Goal: Information Seeking & Learning: Compare options

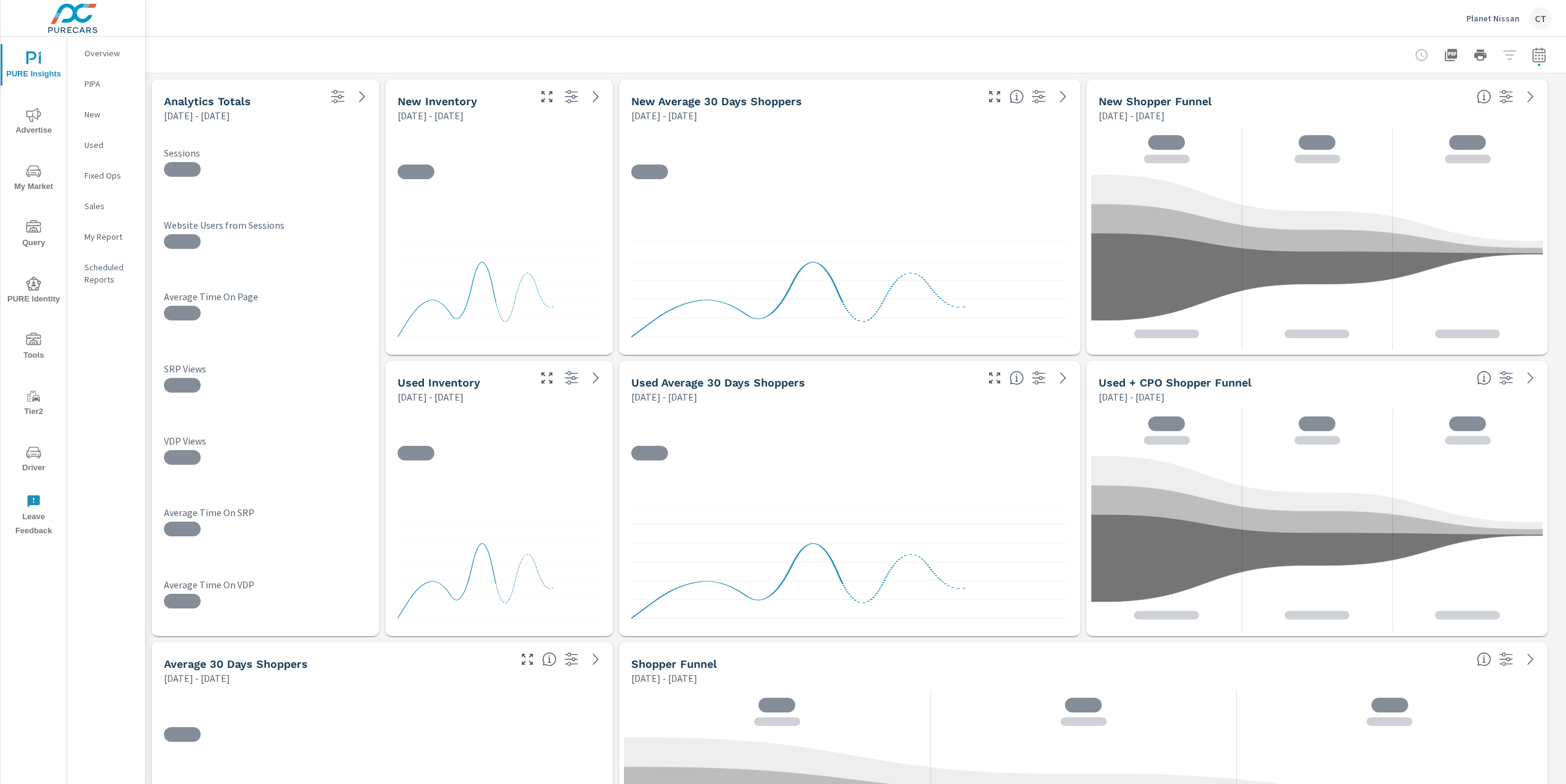
scroll to position [5657, 1434]
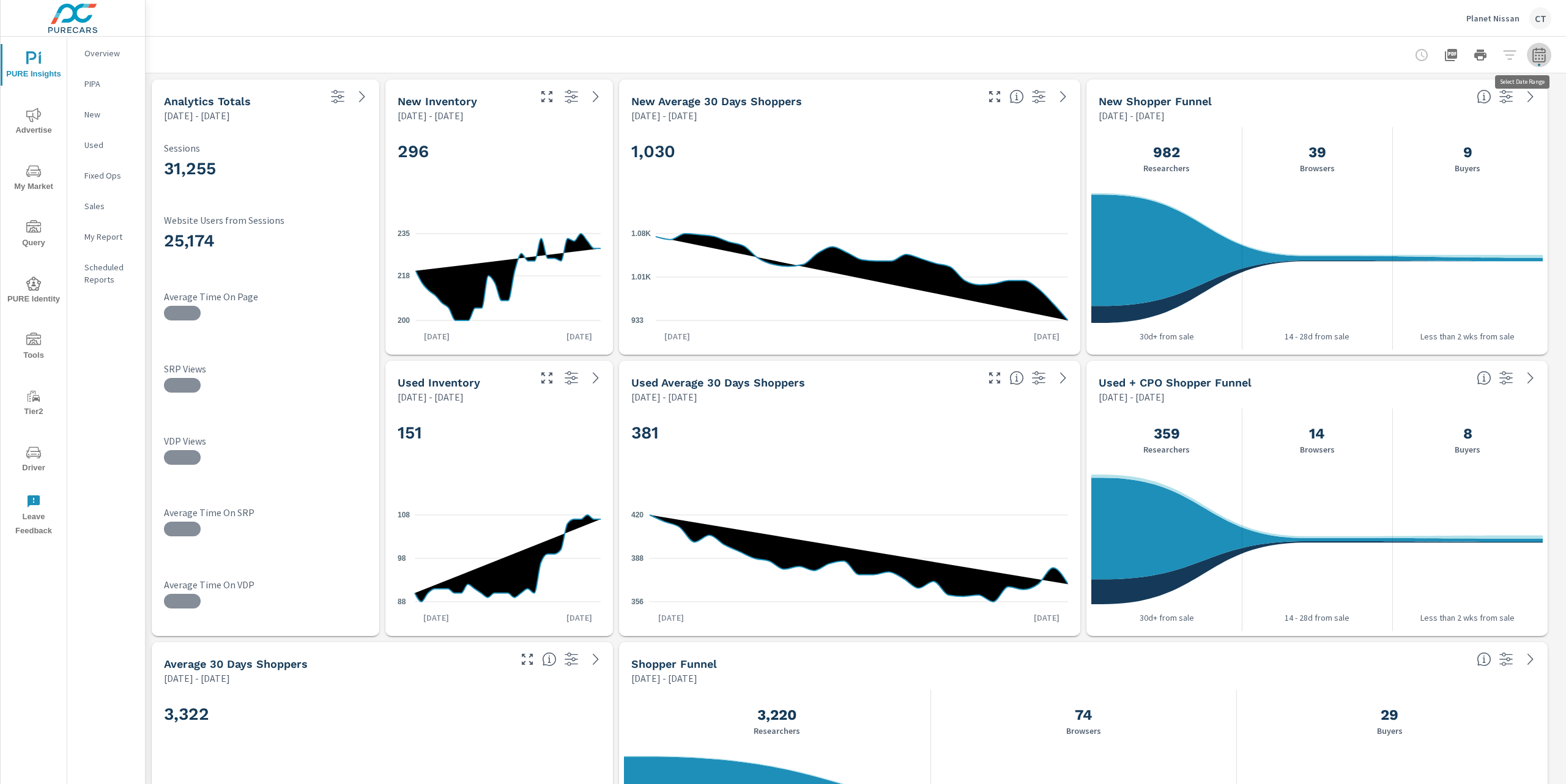
click at [1535, 55] on icon "button" at bounding box center [1539, 57] width 8 height 5
click at [1470, 102] on select "Custom [DATE] Last week Last 7 days Last 14 days Last 30 days Last 45 days Last…" at bounding box center [1428, 105] width 132 height 24
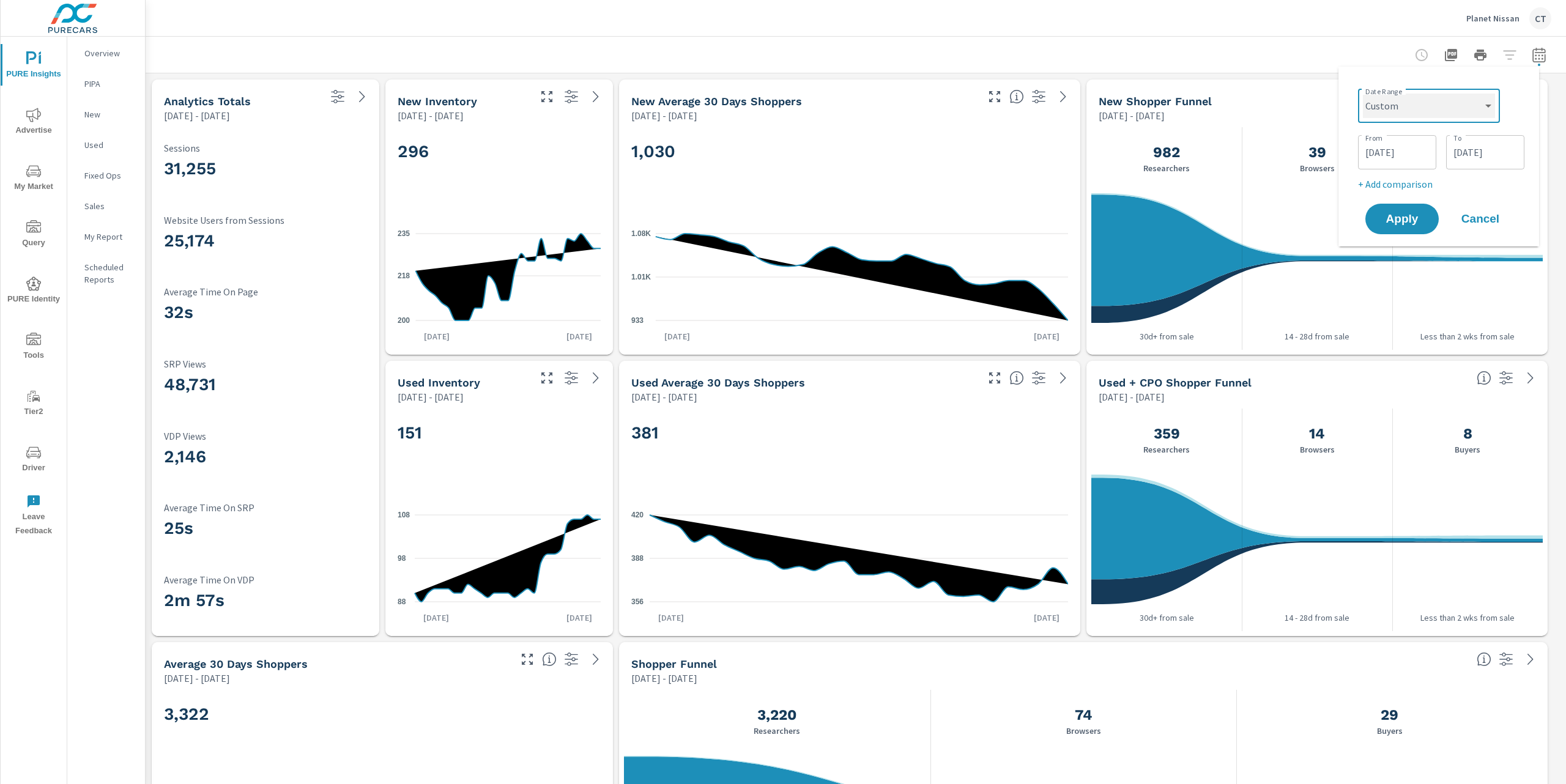
click at [1363, 94] on select "Custom [DATE] Last week Last 7 days Last 14 days Last 30 days Last 45 days Last…" at bounding box center [1428, 105] width 132 height 24
select select "Last month"
click at [1430, 139] on p "+ Add comparison" at bounding box center [1441, 137] width 157 height 15
select select "Previous period"
click at [1400, 208] on span "Apply" at bounding box center [1401, 207] width 50 height 12
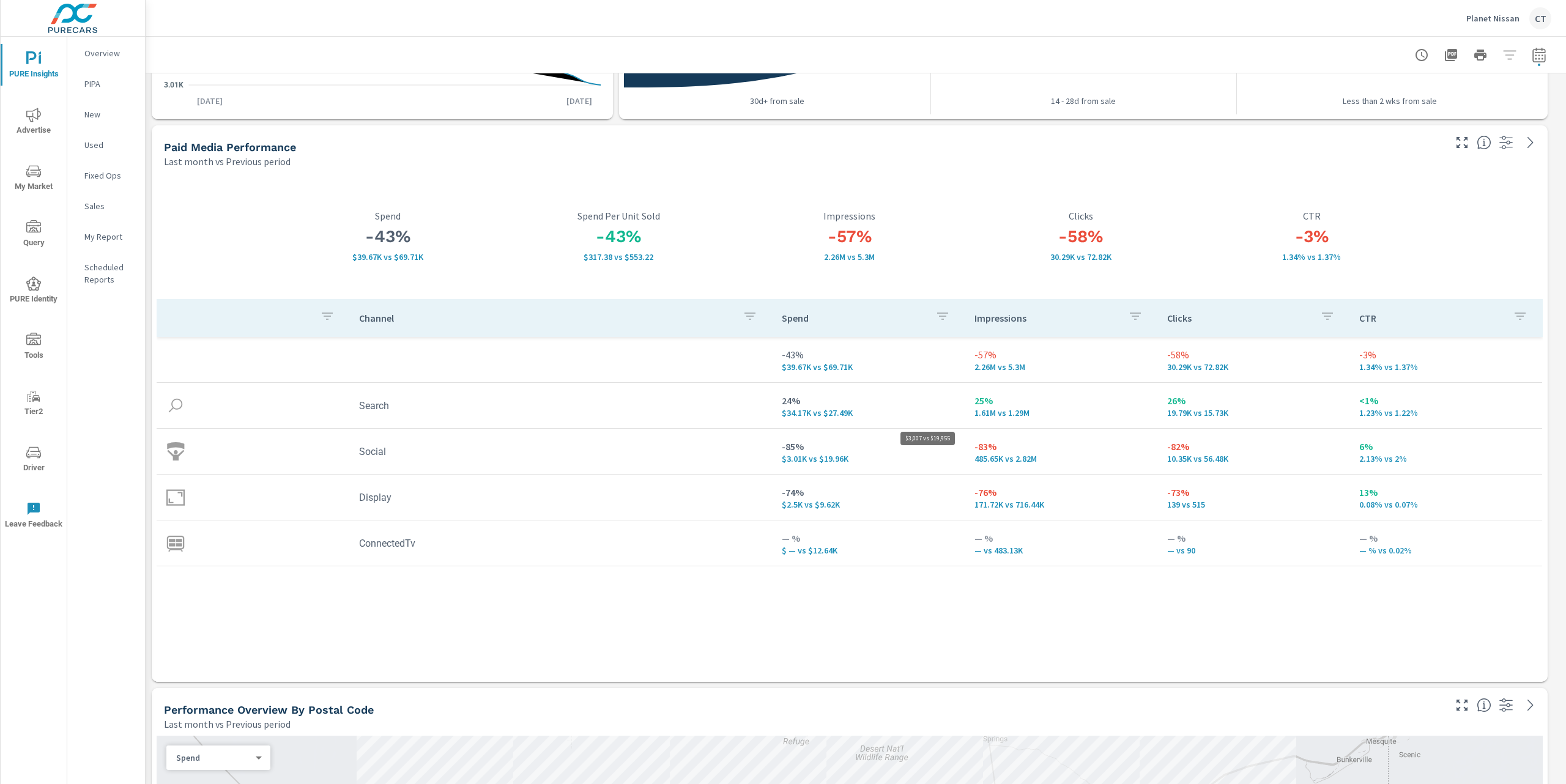
scroll to position [5657, 1434]
drag, startPoint x: 860, startPoint y: 458, endPoint x: 822, endPoint y: 453, distance: 38.3
click at [821, 453] on p "$3.01K vs $19.96K" at bounding box center [867, 458] width 173 height 10
drag, startPoint x: 808, startPoint y: 468, endPoint x: 764, endPoint y: 450, distance: 47.5
click at [764, 450] on tr "Social -85% $3.01K vs $19.96K -83% 485.65K vs 2.82M -82% 10.35K vs 56.48K 6% 2.…" at bounding box center [850, 451] width 1385 height 46
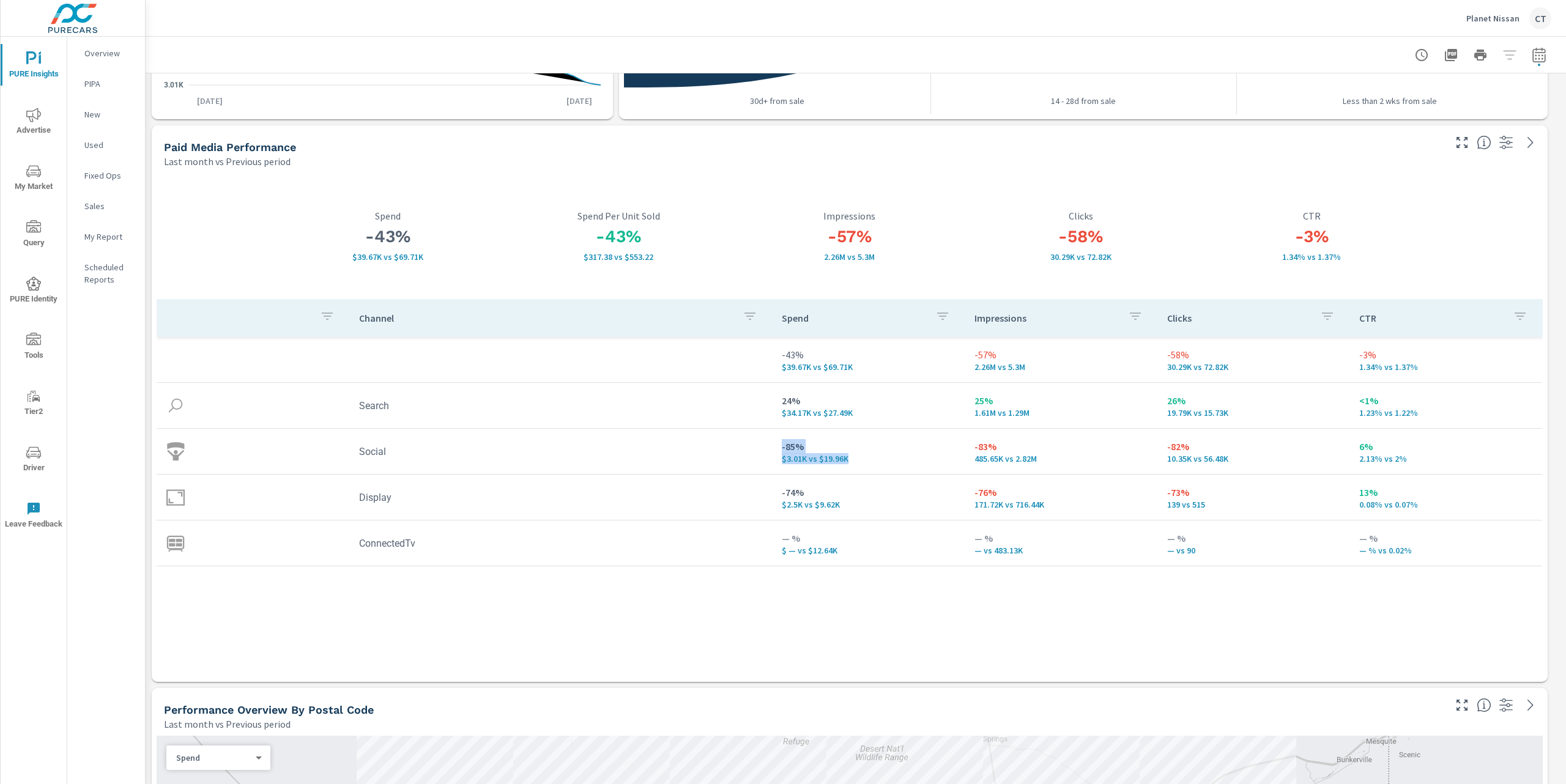
click at [777, 452] on td "-85% $3.01K vs $19.96K" at bounding box center [868, 451] width 193 height 44
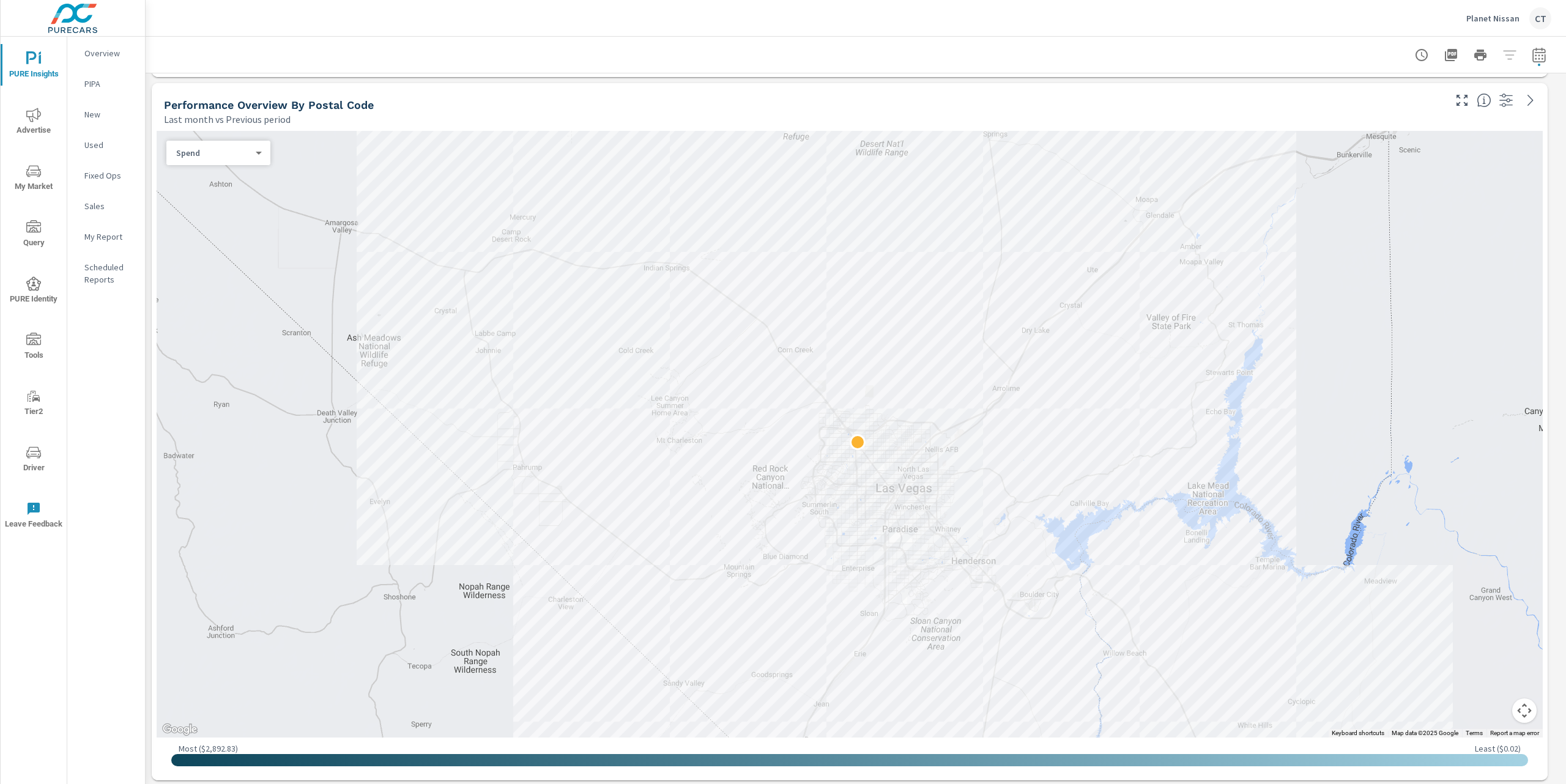
scroll to position [1433, 0]
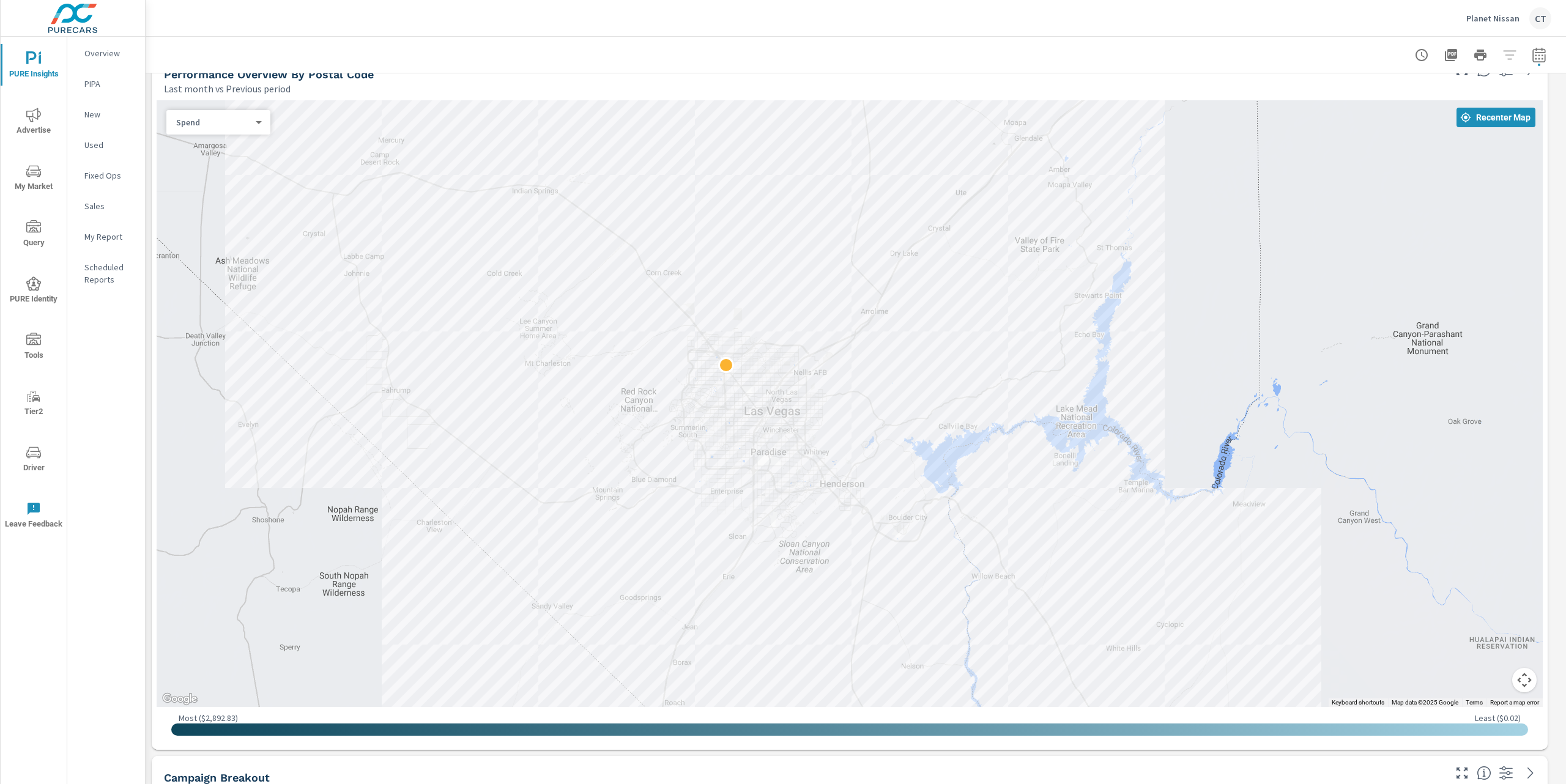
drag, startPoint x: 1222, startPoint y: 527, endPoint x: 1089, endPoint y: 478, distance: 141.7
click at [1089, 478] on div at bounding box center [1305, 686] width 1175 height 660
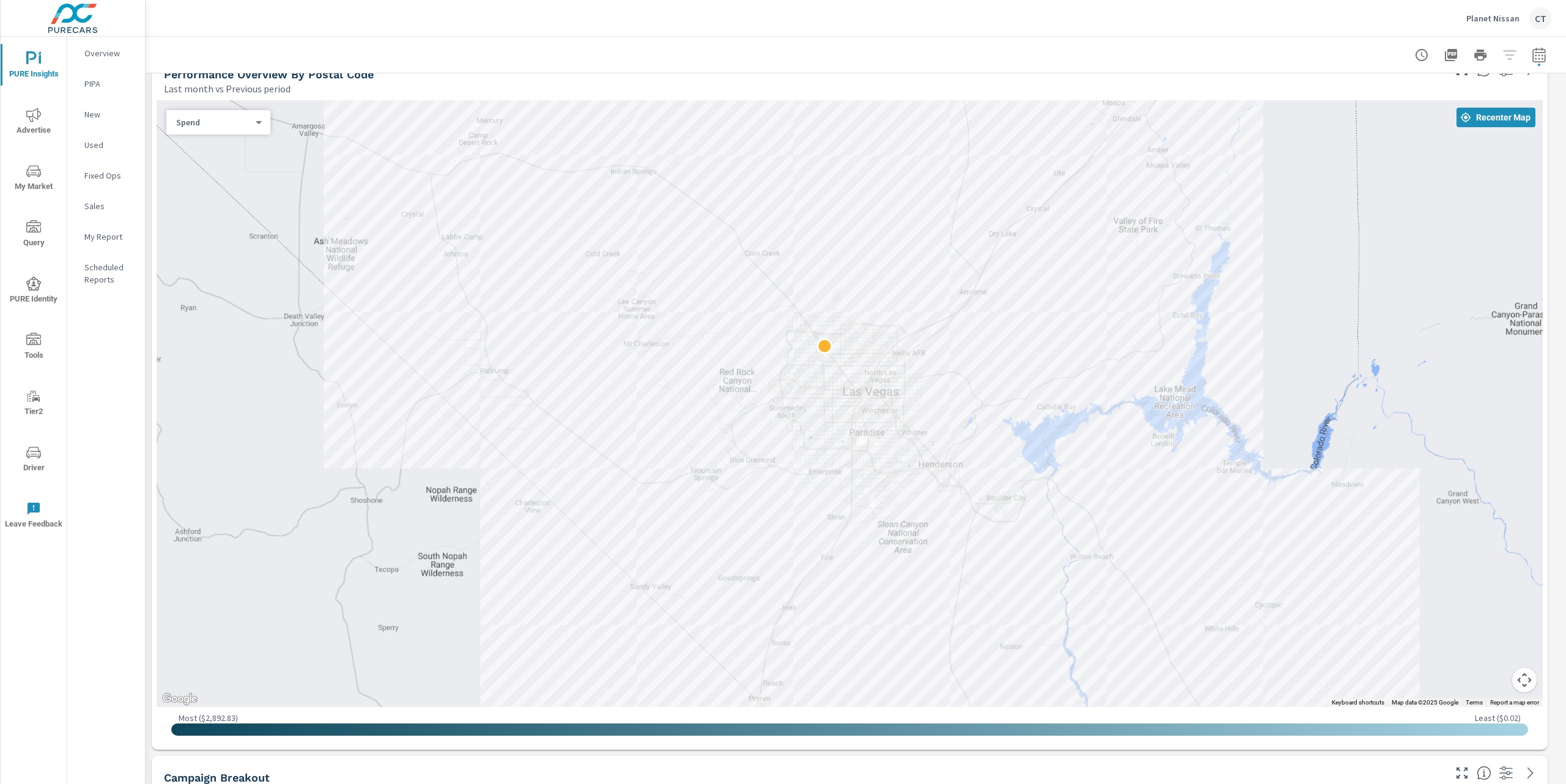
drag, startPoint x: 1167, startPoint y: 242, endPoint x: 1051, endPoint y: 357, distance: 163.3
click at [1052, 357] on div at bounding box center [850, 404] width 1386 height 607
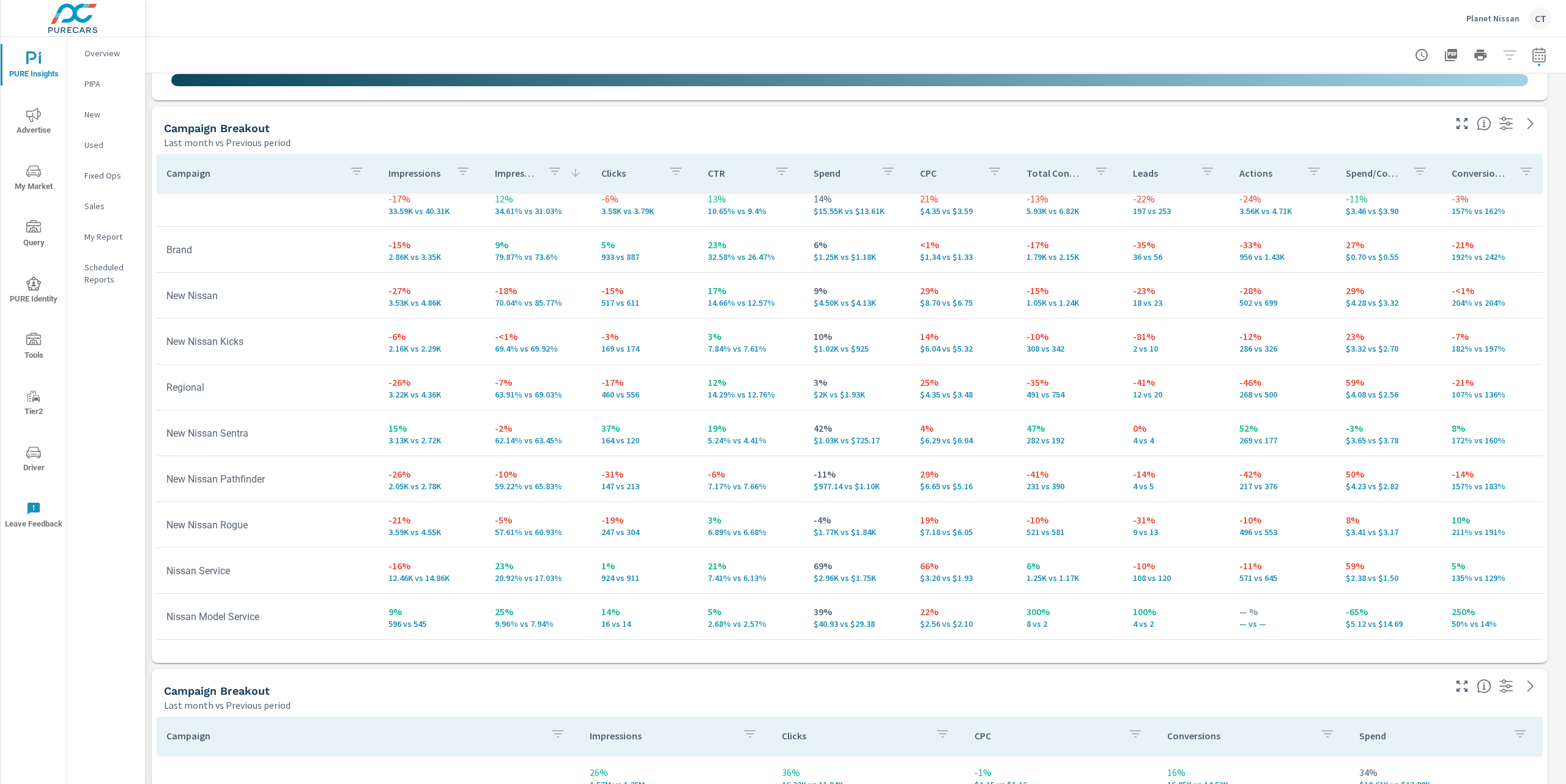
scroll to position [5, 0]
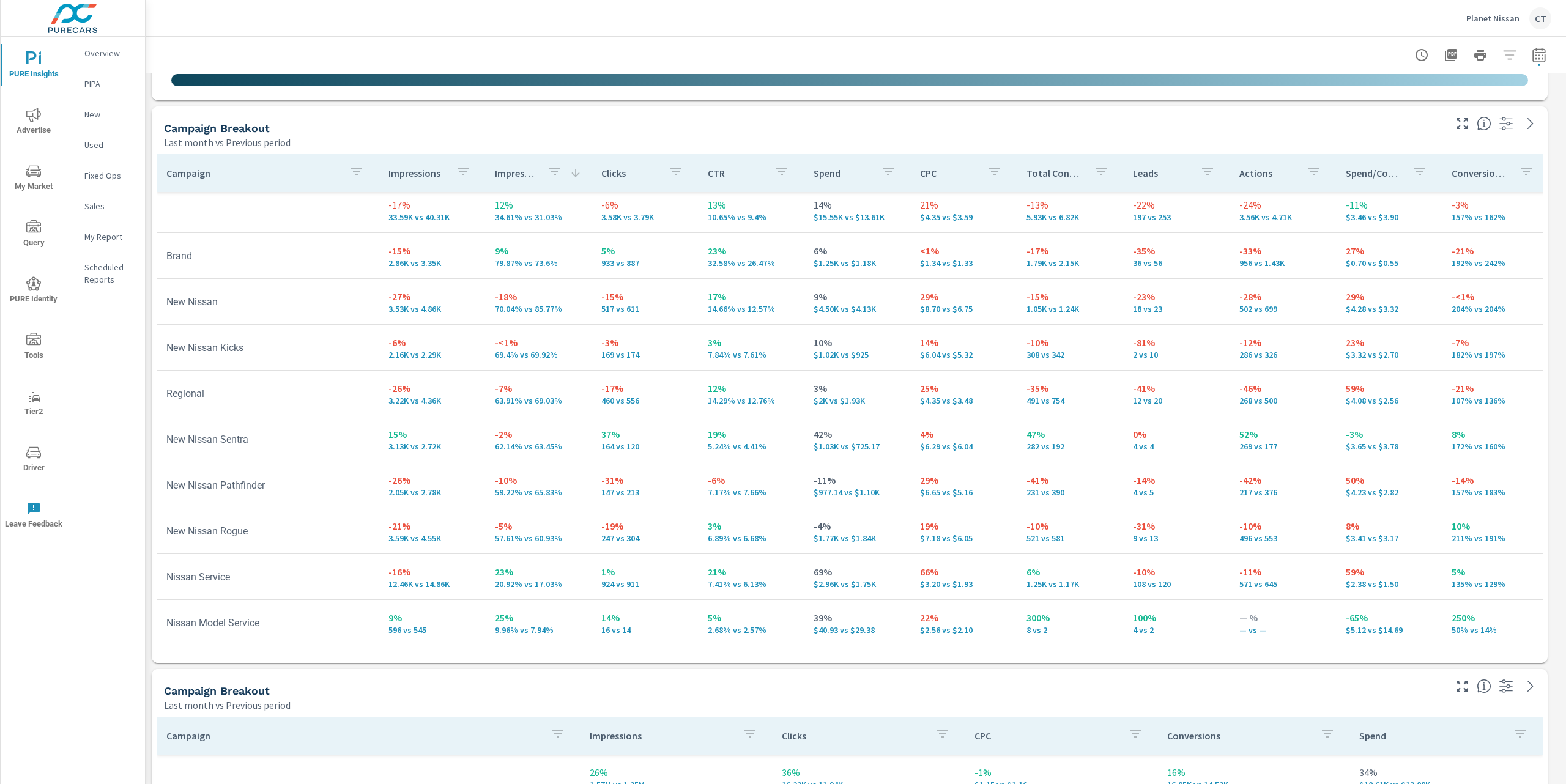
drag, startPoint x: 555, startPoint y: 403, endPoint x: 490, endPoint y: 405, distance: 65.0
click at [490, 405] on td "-7% 63.91% vs 69.03%" at bounding box center [538, 393] width 106 height 44
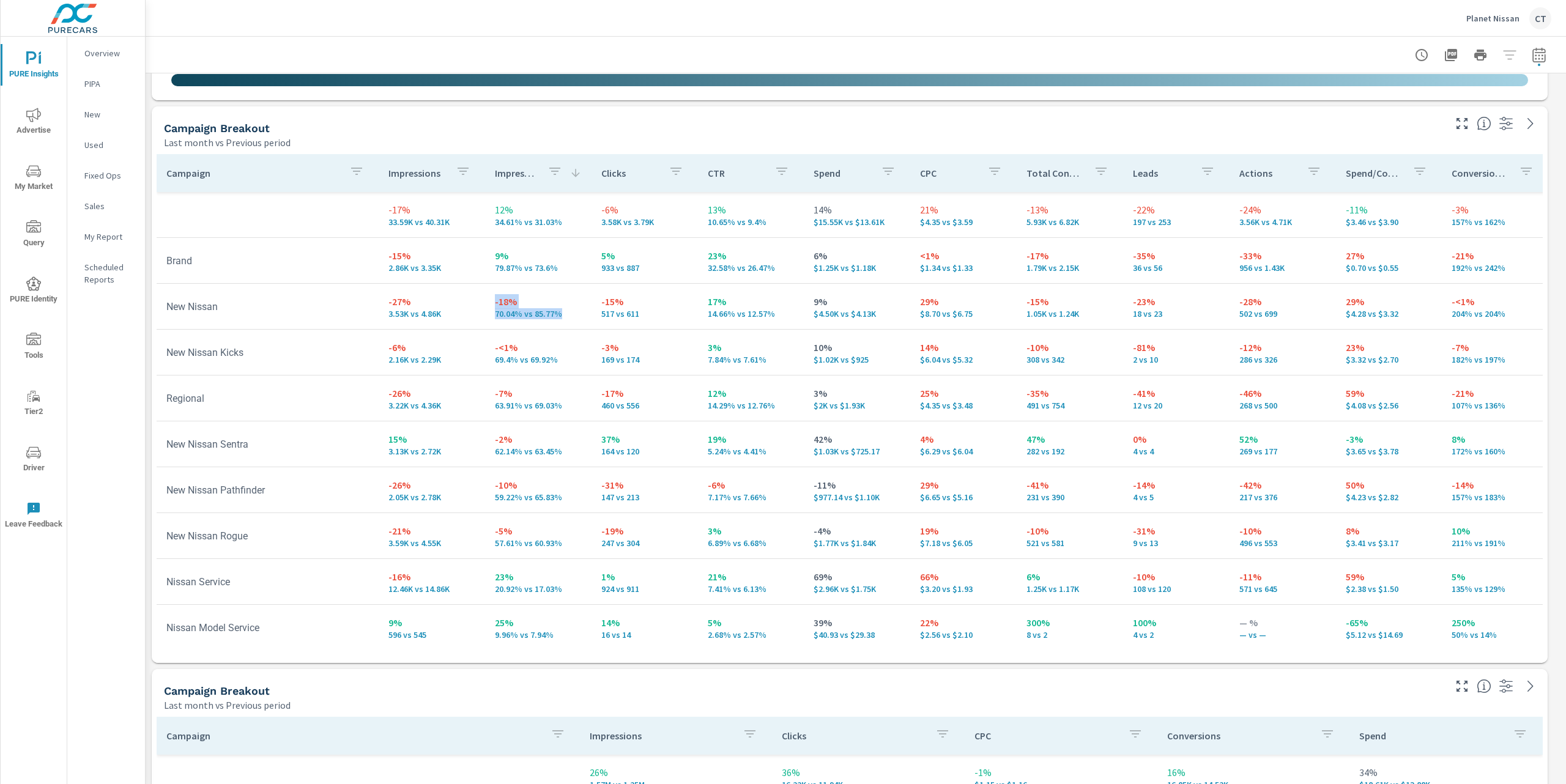
drag, startPoint x: 558, startPoint y: 314, endPoint x: 478, endPoint y: 309, distance: 80.2
click at [478, 309] on tr "New Nissan -27% 3.53K vs 4.86K -18% 70.04% vs 85.77% -15% 517 vs 611 17% 14.66%…" at bounding box center [959, 306] width 1605 height 46
drag, startPoint x: 558, startPoint y: 266, endPoint x: 488, endPoint y: 259, distance: 70.3
click at [488, 259] on td "9% 79.87% vs 73.6%" at bounding box center [538, 260] width 106 height 44
drag, startPoint x: 547, startPoint y: 394, endPoint x: 543, endPoint y: 383, distance: 11.7
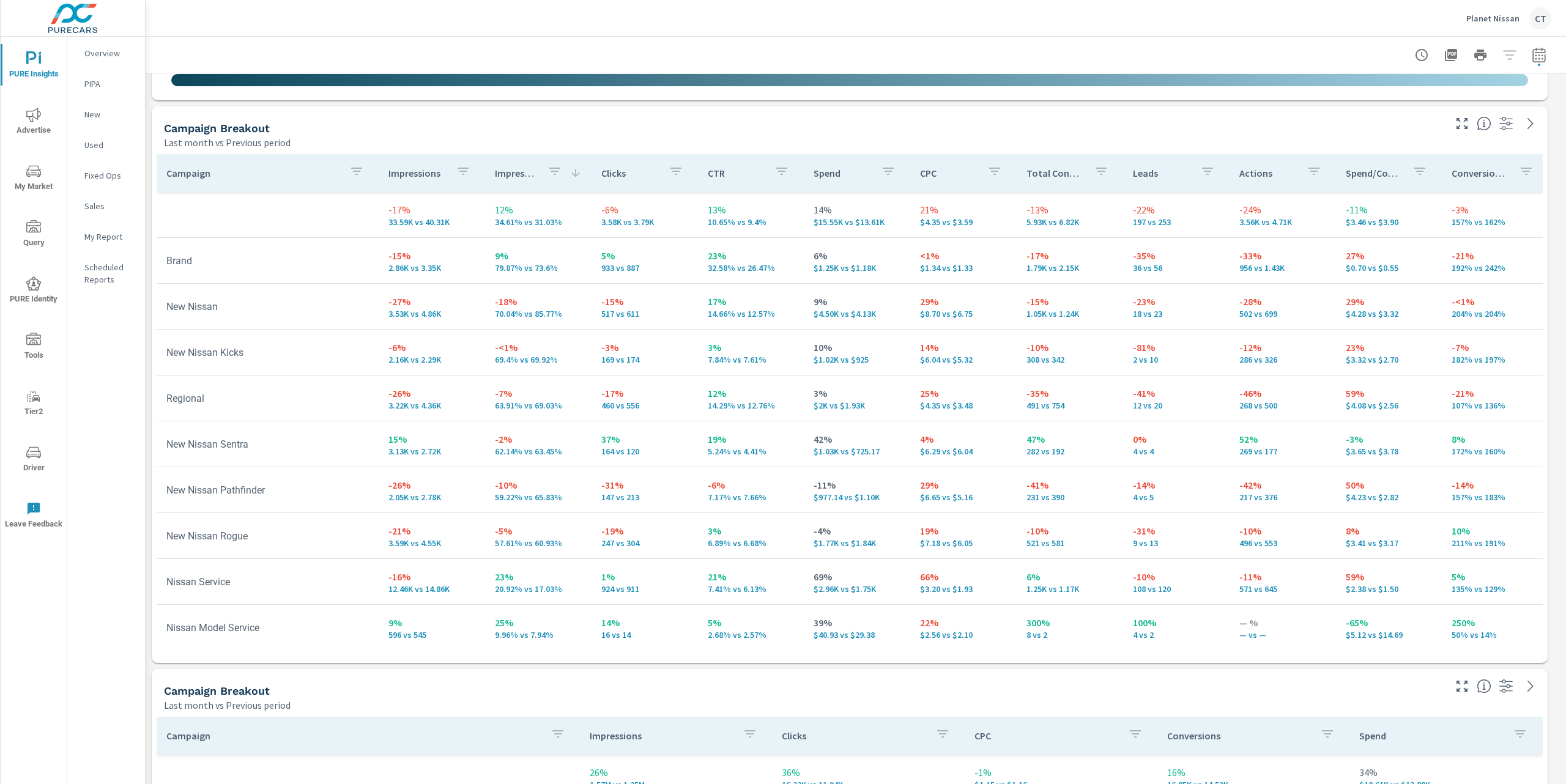
click at [545, 388] on p "-7%" at bounding box center [538, 393] width 87 height 15
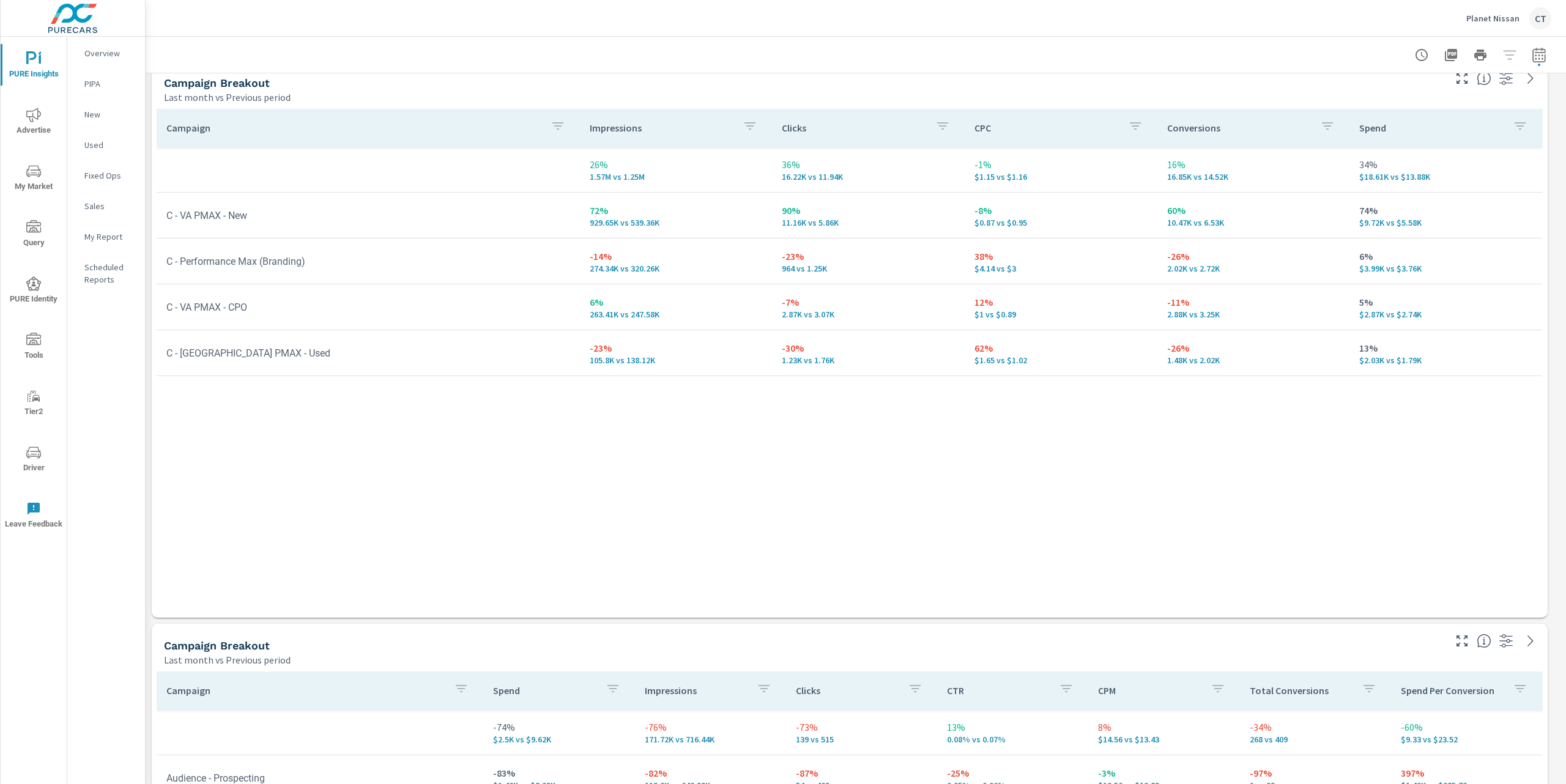
scroll to position [2675, 0]
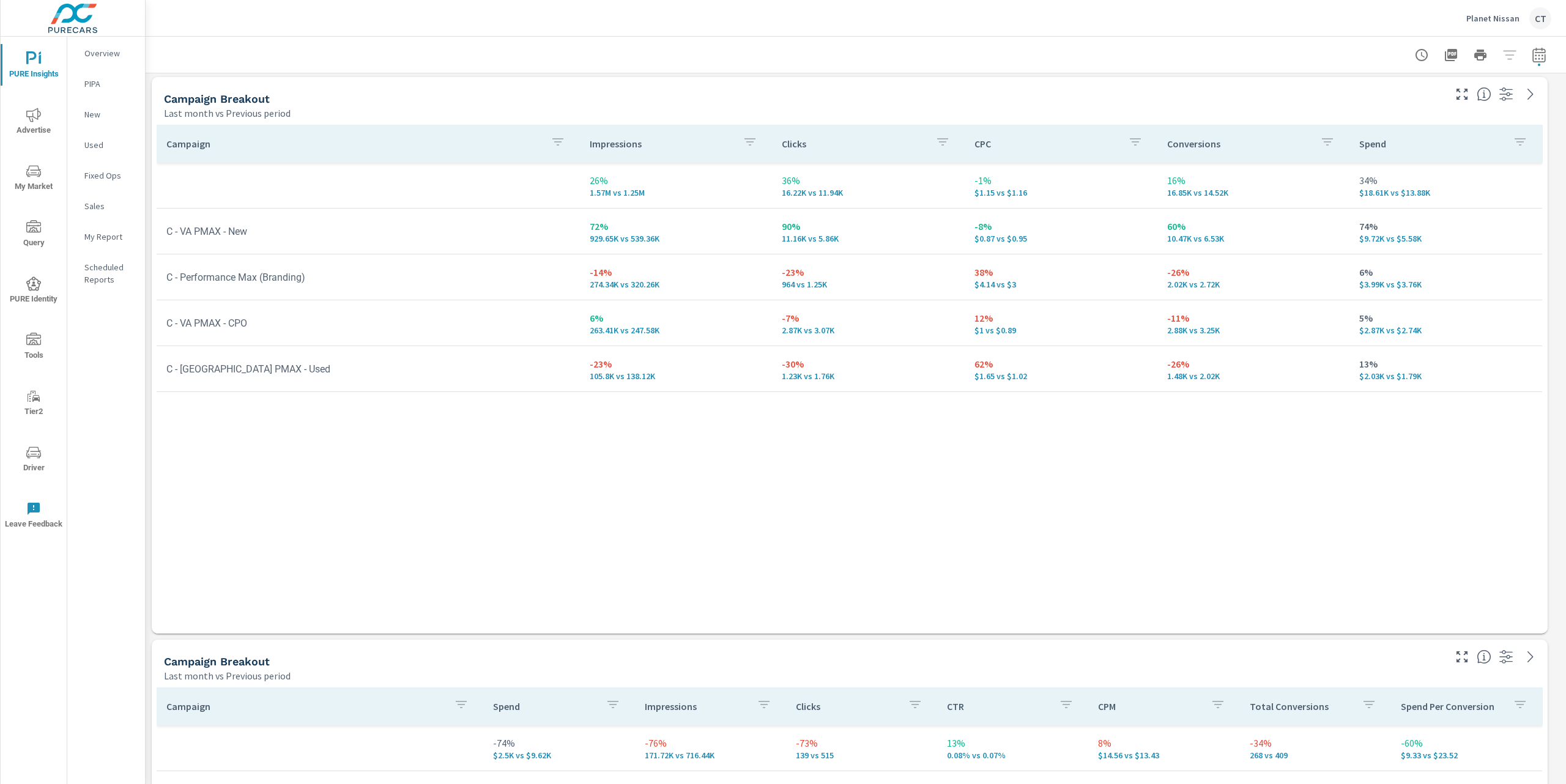
drag, startPoint x: 1027, startPoint y: 436, endPoint x: 1022, endPoint y: 435, distance: 5.1
click at [1027, 436] on div "Campaign Impressions Clicks CPC Conversions Spend 26% 1.57M vs 1.25M 36% 16.22K…" at bounding box center [850, 368] width 1386 height 486
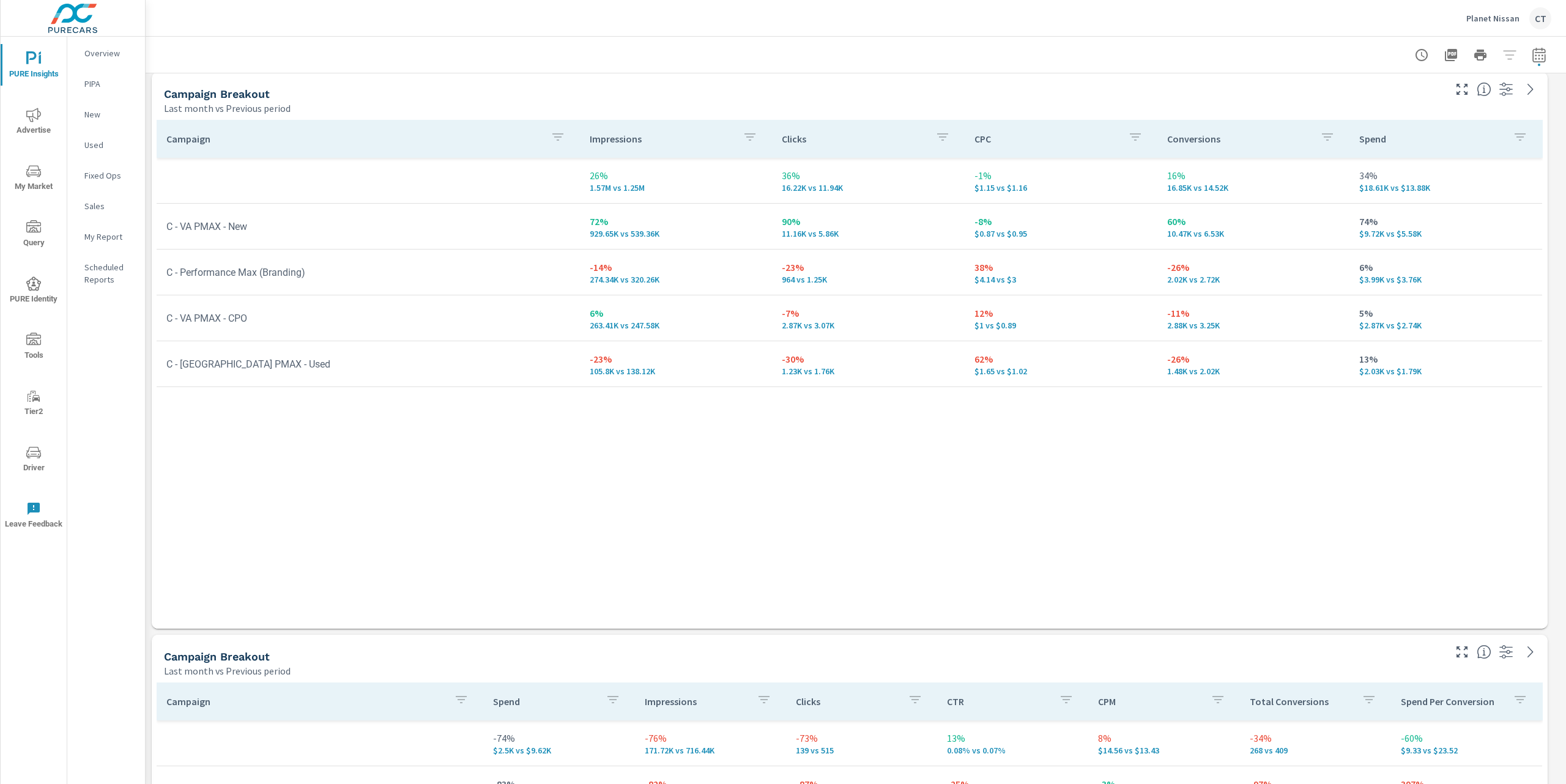
scroll to position [2681, 0]
click at [1020, 435] on div "Campaign Impressions Clicks CPC Conversions Spend 26% 1.57M vs 1.25M 36% 16.22K…" at bounding box center [850, 362] width 1386 height 486
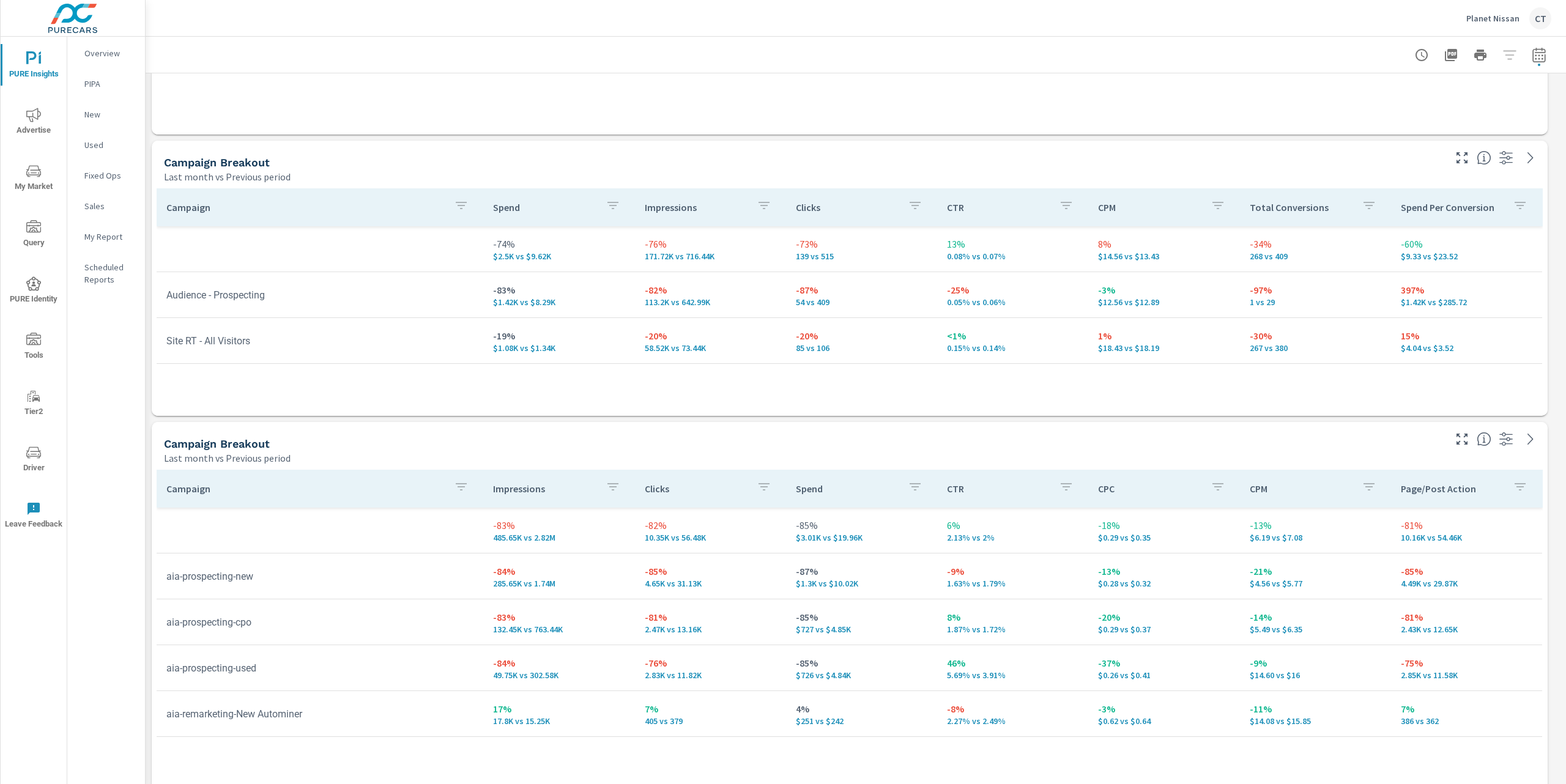
scroll to position [3197, 0]
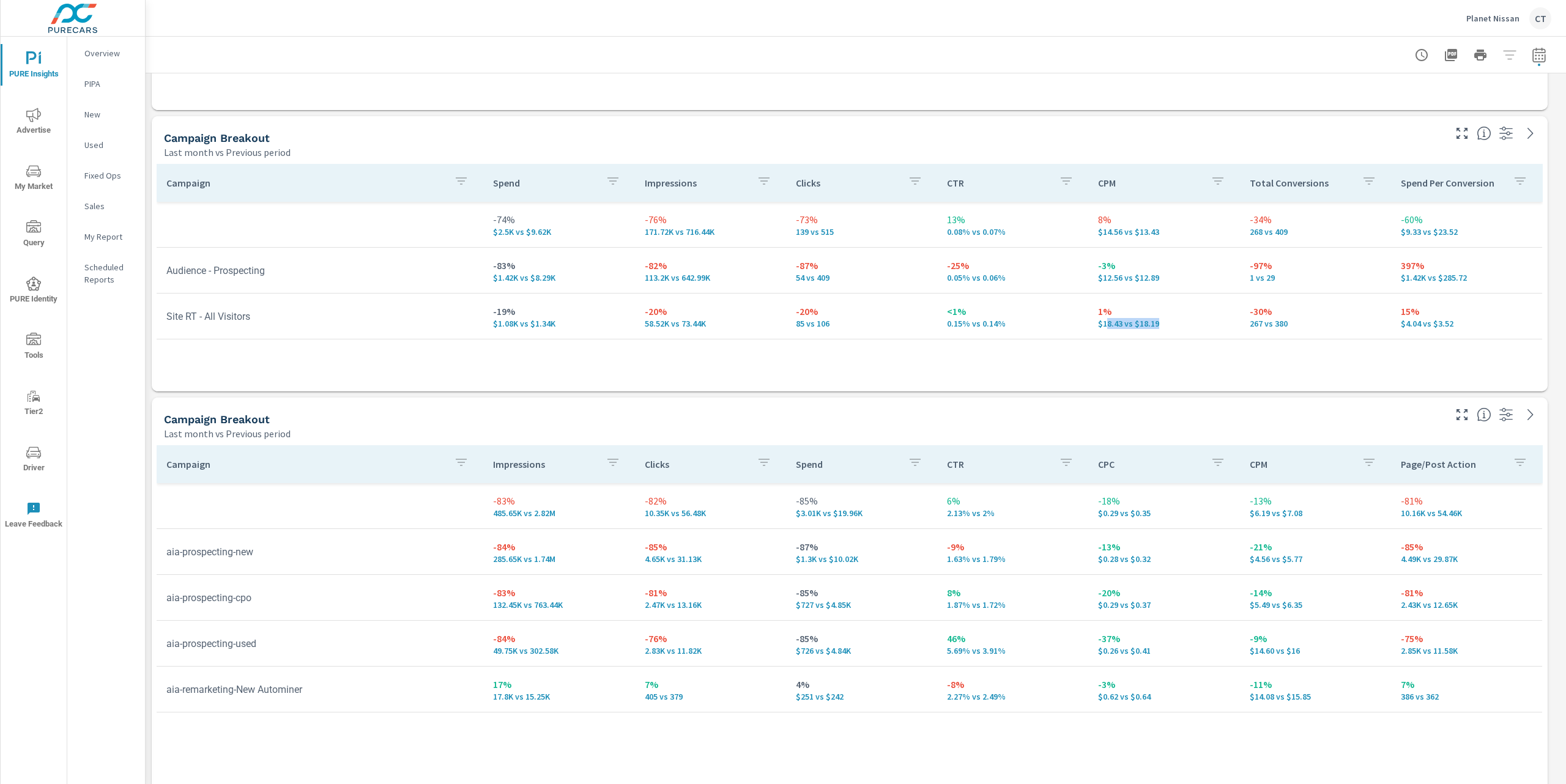
drag, startPoint x: 1167, startPoint y: 324, endPoint x: 1108, endPoint y: 318, distance: 59.3
click at [1108, 319] on p "$18.43 vs $18.19" at bounding box center [1164, 324] width 132 height 10
click at [1164, 292] on tr "Audience - Prospecting -83% $1.42K vs $8.29K -82% 113.2K vs 642.99K -87% 54 vs …" at bounding box center [850, 270] width 1385 height 46
drag, startPoint x: 1164, startPoint y: 280, endPoint x: 1096, endPoint y: 270, distance: 68.7
click at [1096, 270] on td "-3% $12.56 vs $12.89" at bounding box center [1163, 270] width 151 height 44
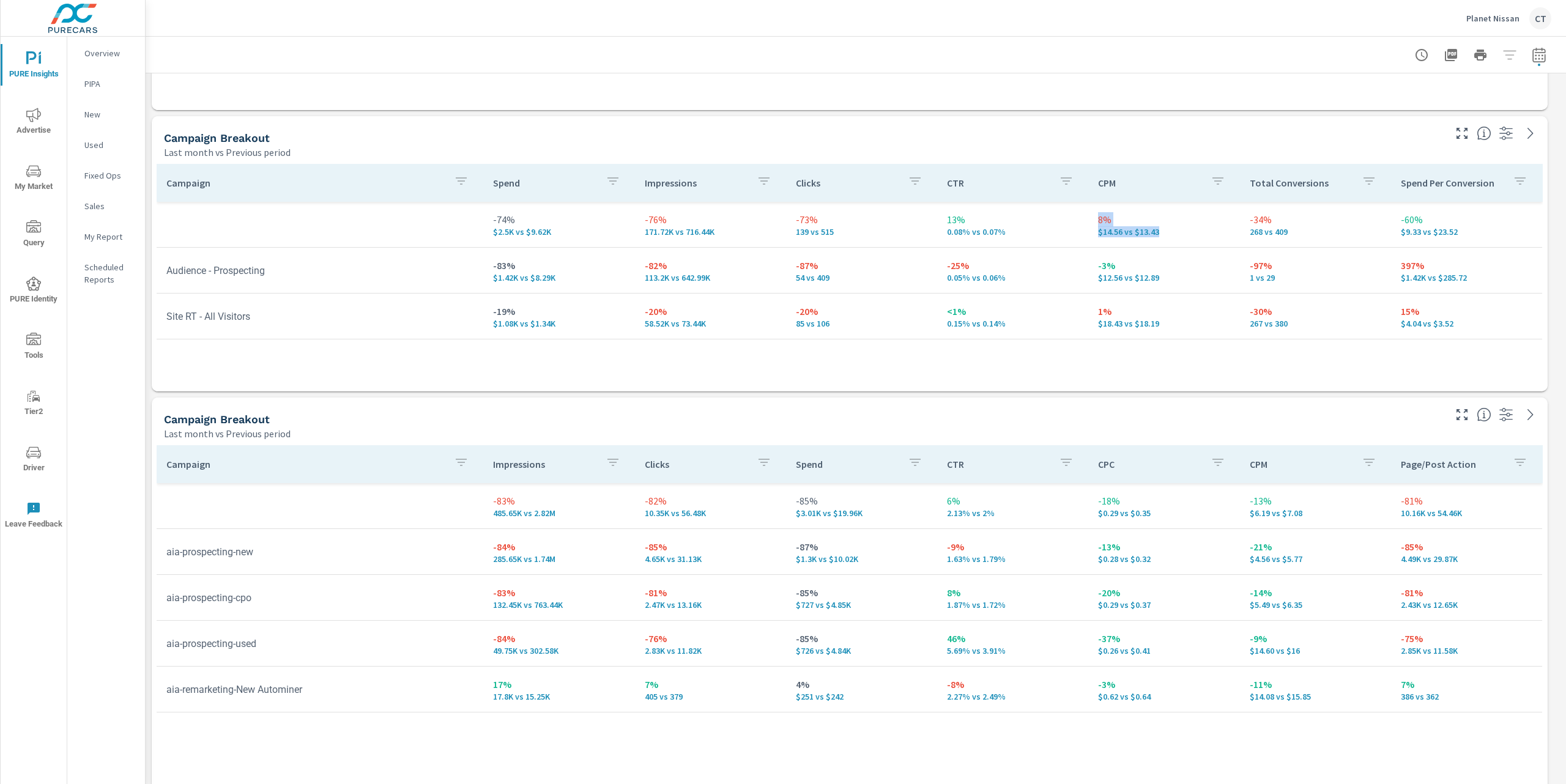
drag, startPoint x: 1168, startPoint y: 232, endPoint x: 1095, endPoint y: 223, distance: 73.6
click at [1095, 223] on td "8% $14.56 vs $13.43" at bounding box center [1163, 224] width 151 height 44
click at [1176, 273] on p "$12.56 vs $12.89" at bounding box center [1164, 278] width 132 height 10
drag, startPoint x: 560, startPoint y: 235, endPoint x: 456, endPoint y: 228, distance: 104.2
click at [456, 228] on tr "-74% $2.5K vs $9.62K -76% 171.72K vs 716.44K -73% 139 vs 515 13% 0.08% vs 0.07%…" at bounding box center [850, 224] width 1385 height 46
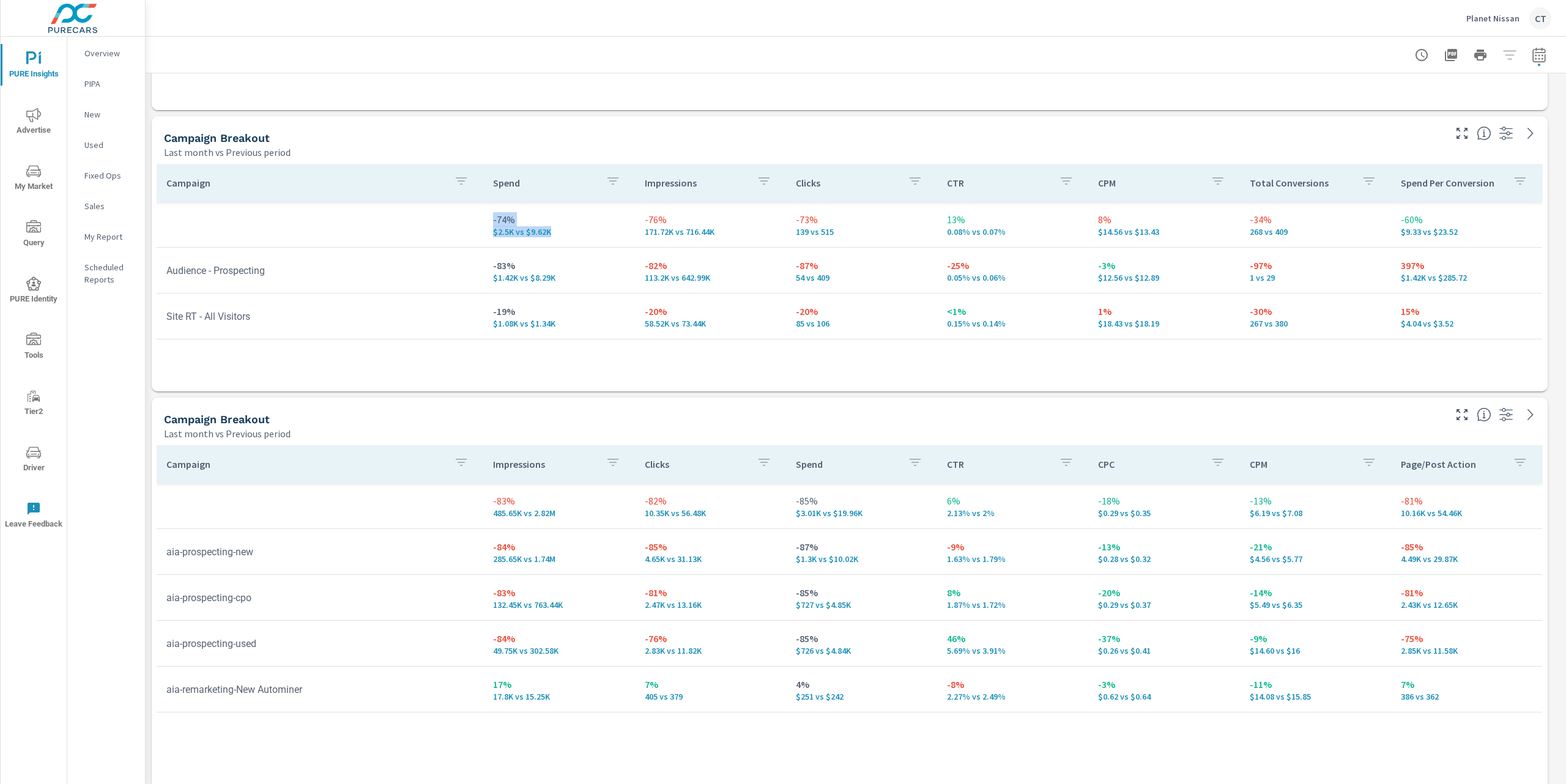
scroll to position [5657, 1434]
drag, startPoint x: 1159, startPoint y: 230, endPoint x: 1075, endPoint y: 234, distance: 84.1
click at [1075, 234] on tr "-74% $2.5K vs $9.62K -76% 171.72K vs 716.44K -73% 139 vs 515 13% 0.08% vs 0.07%…" at bounding box center [850, 224] width 1385 height 46
click at [1151, 302] on td "1% $18.43 vs $18.19" at bounding box center [1163, 316] width 151 height 44
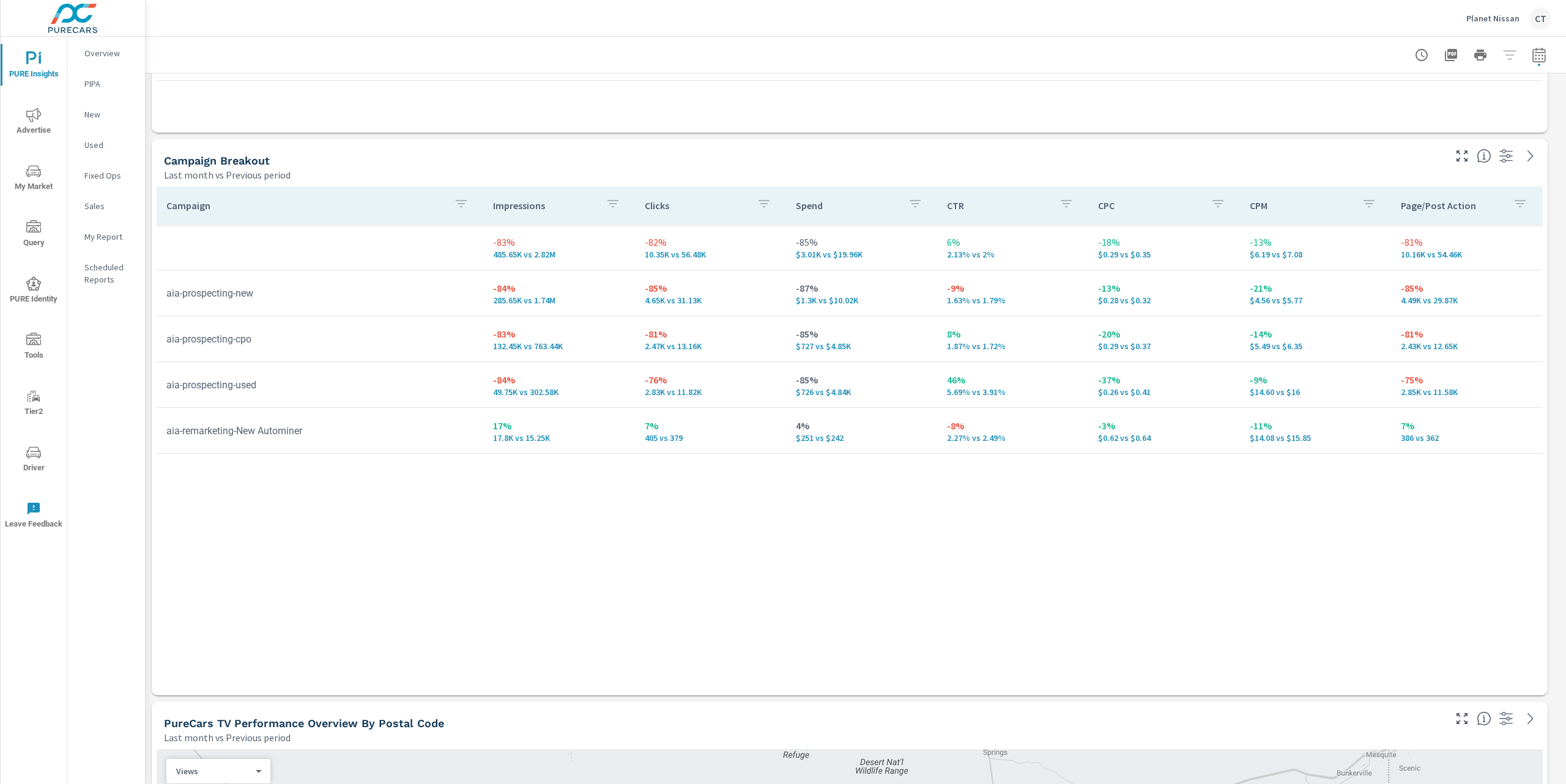
click at [292, 434] on td "aia-remarketing-New Autominer" at bounding box center [320, 431] width 327 height 31
click at [444, 563] on div "Campaign Impressions Clicks Spend CTR CPC CPM Page/Post Action -83% 485.65K vs …" at bounding box center [850, 429] width 1386 height 486
click at [474, 552] on div "Campaign Impressions Clicks Spend CTR CPC CPM Page/Post Action -83% 485.65K vs …" at bounding box center [850, 429] width 1386 height 486
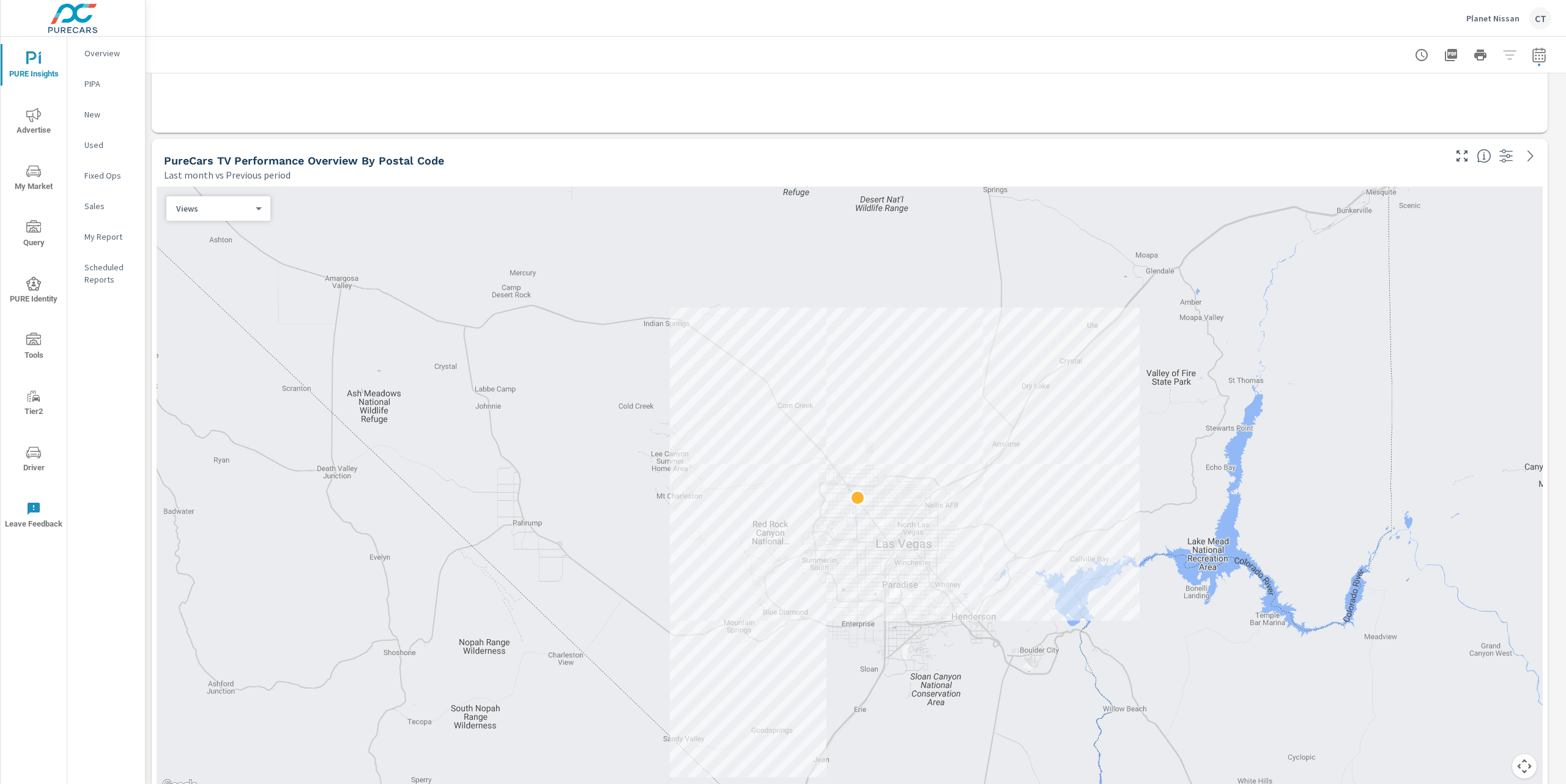
scroll to position [4023, 0]
click at [247, 210] on div "Views 0 ​" at bounding box center [219, 203] width 104 height 24
click at [252, 204] on body "PURE Insights Advertise My Market Query PURE Identity Tools Tier2 Driver Leave …" at bounding box center [783, 392] width 1566 height 784
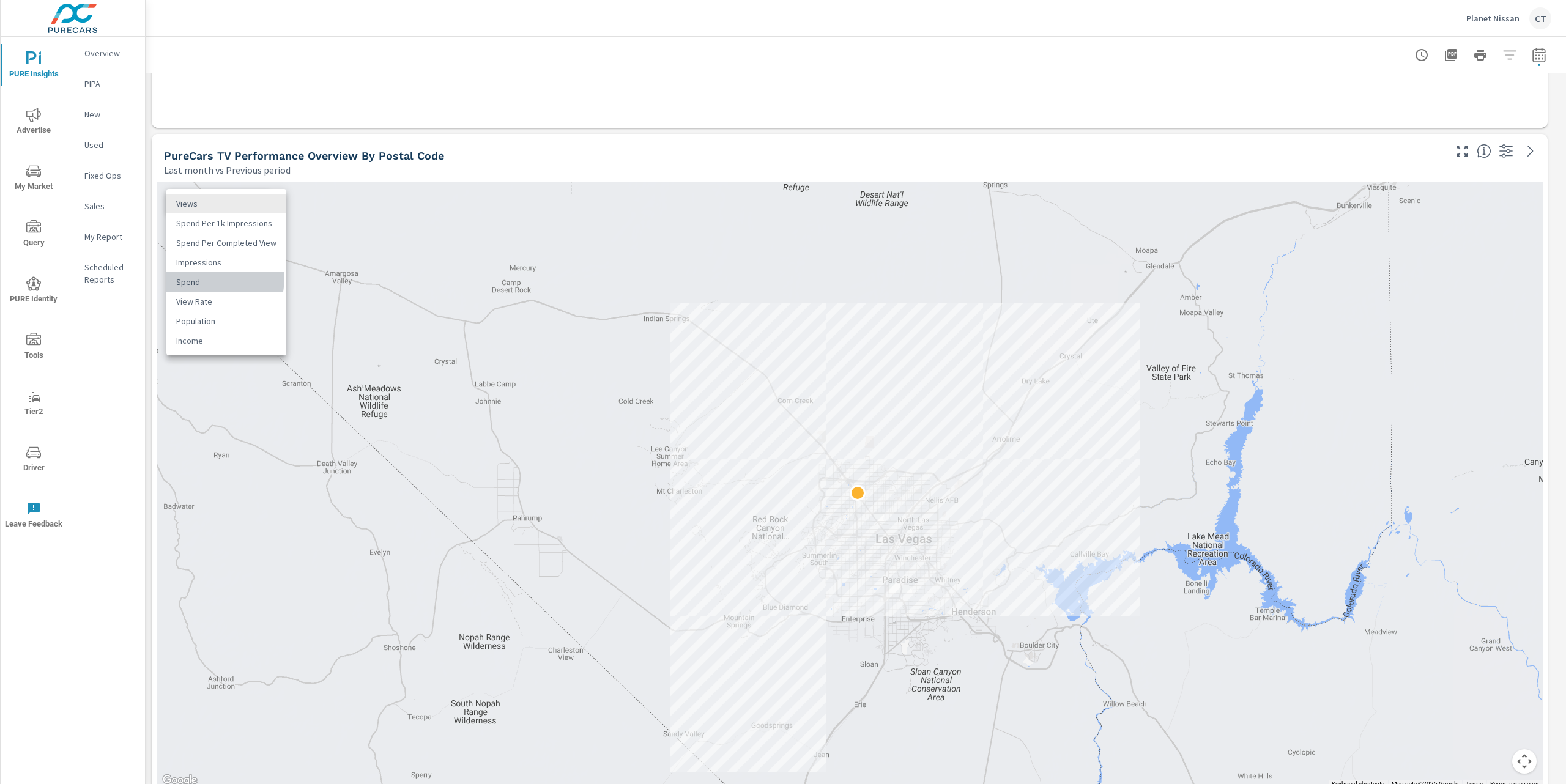
click at [209, 278] on li "Spend" at bounding box center [226, 282] width 120 height 20
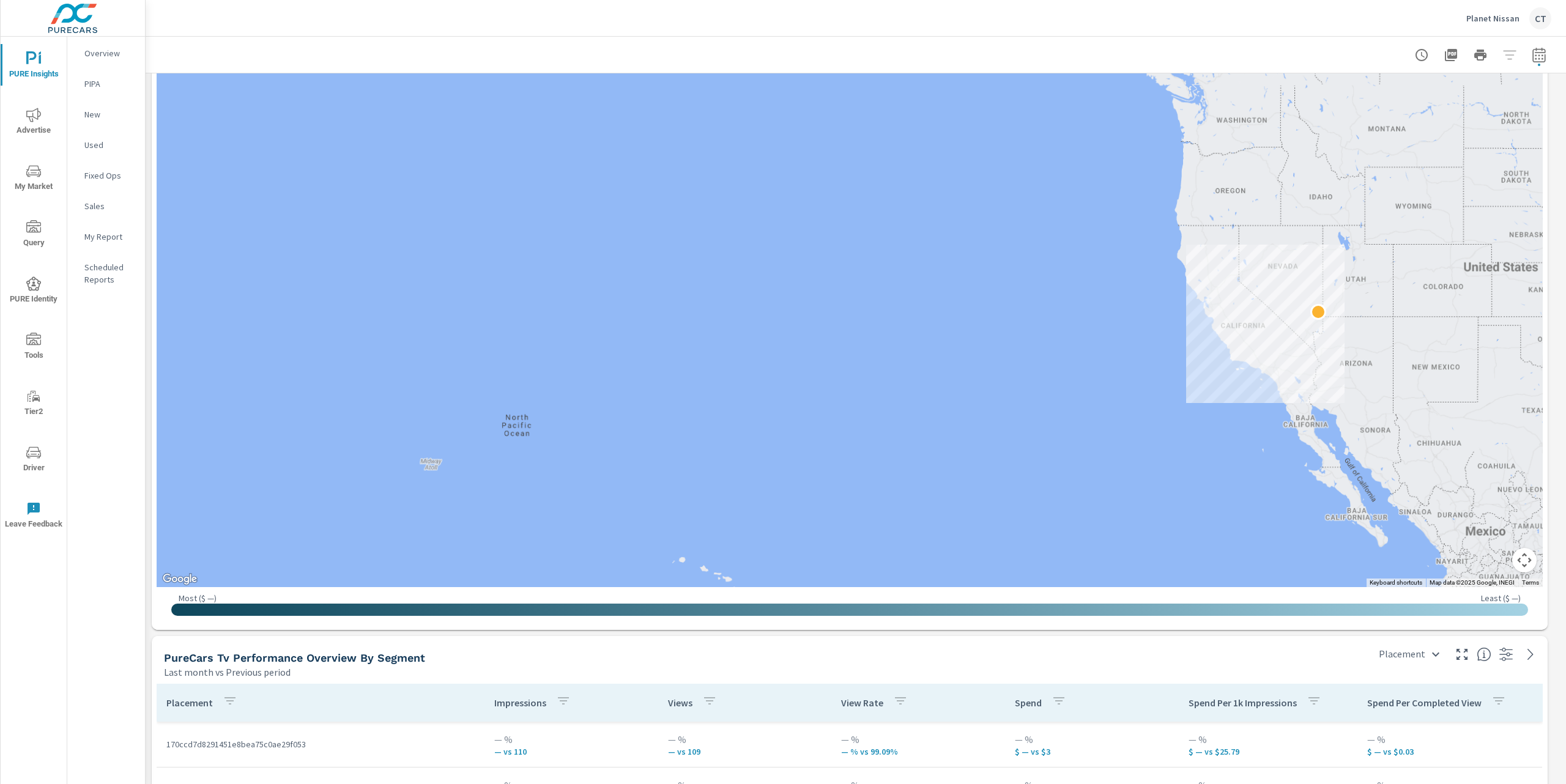
scroll to position [4227, 0]
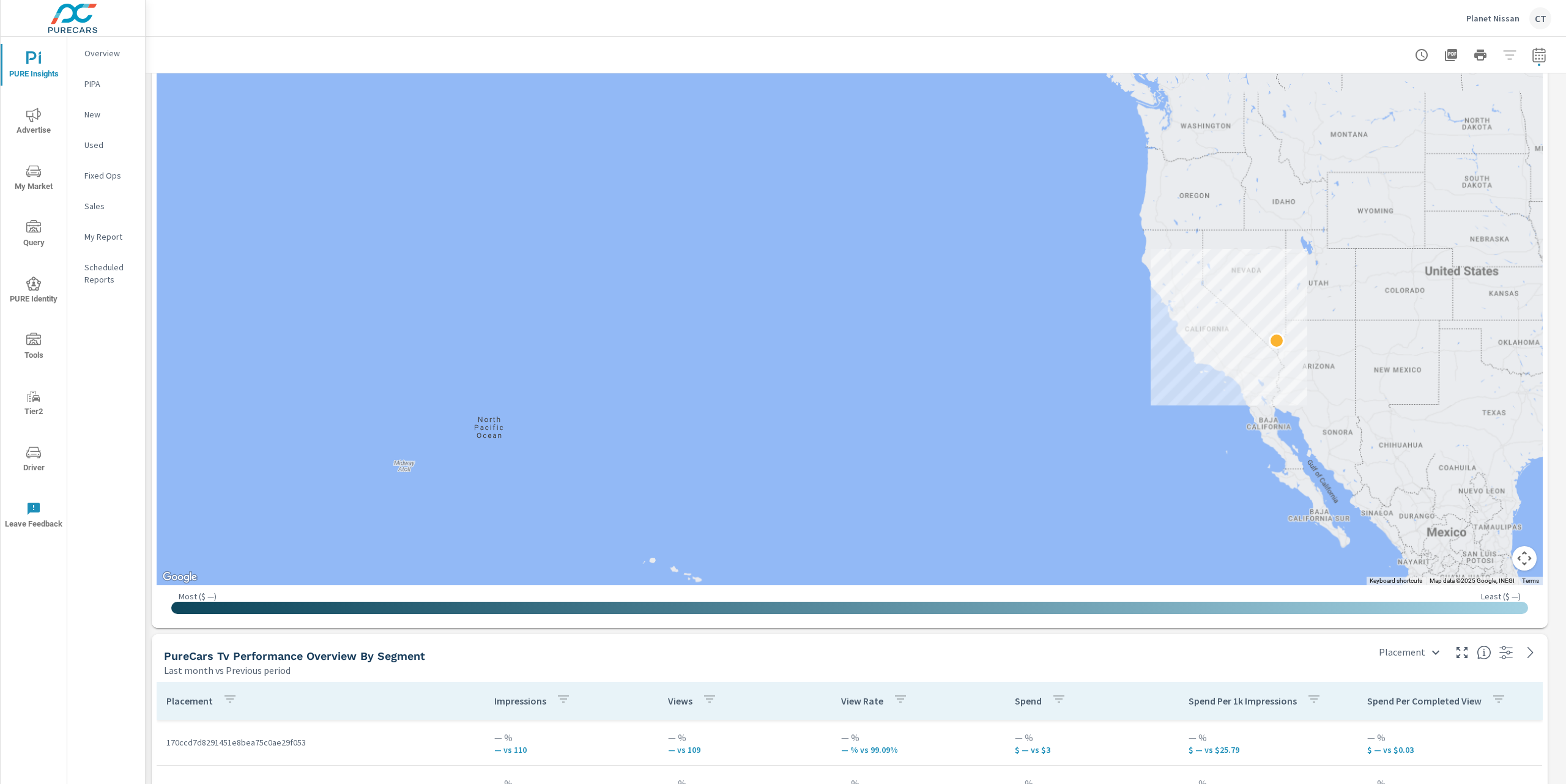
drag, startPoint x: 1355, startPoint y: 329, endPoint x: 1248, endPoint y: 325, distance: 107.1
click at [1248, 325] on div at bounding box center [1400, 615] width 1175 height 660
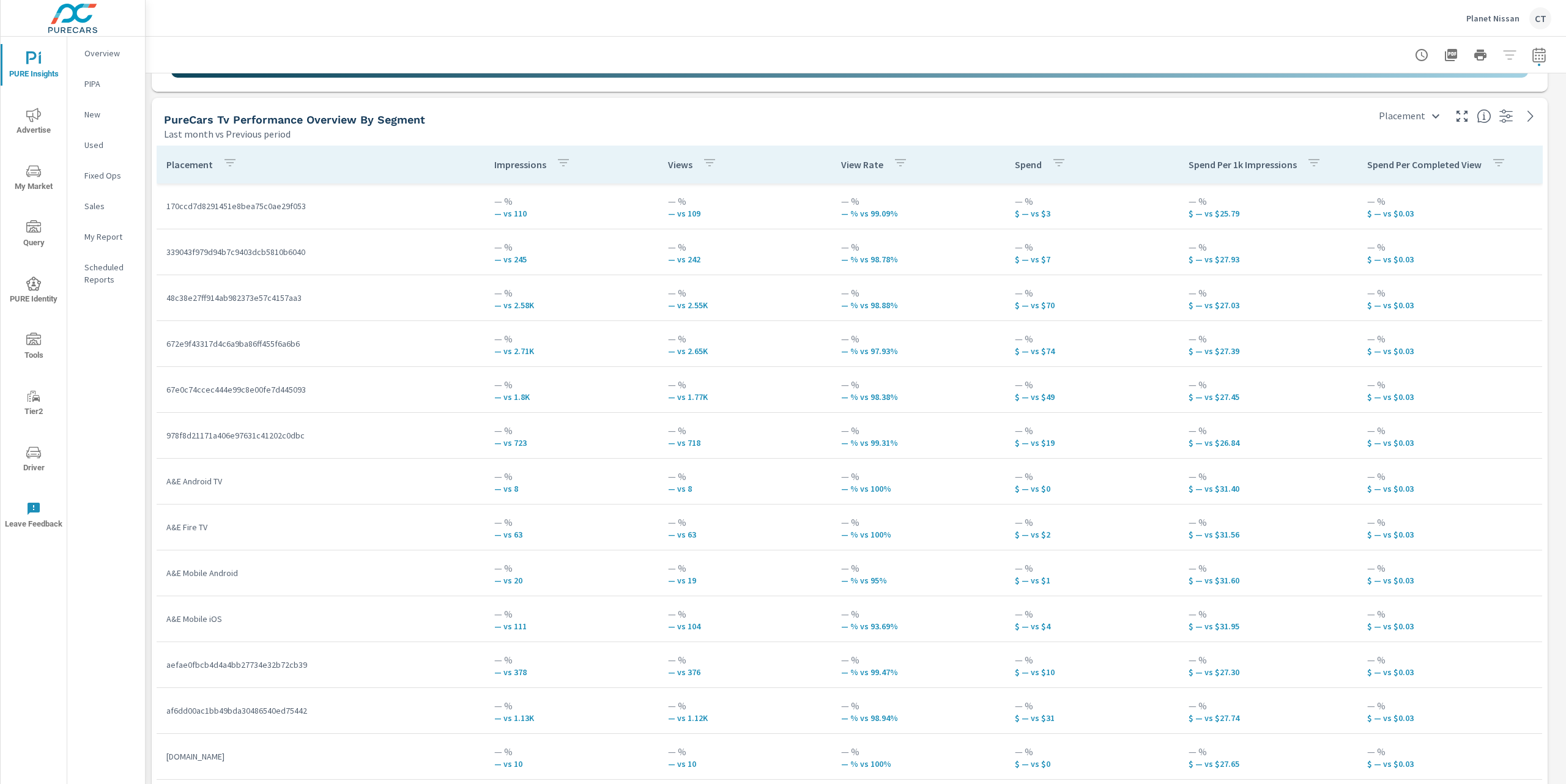
scroll to position [4764, 0]
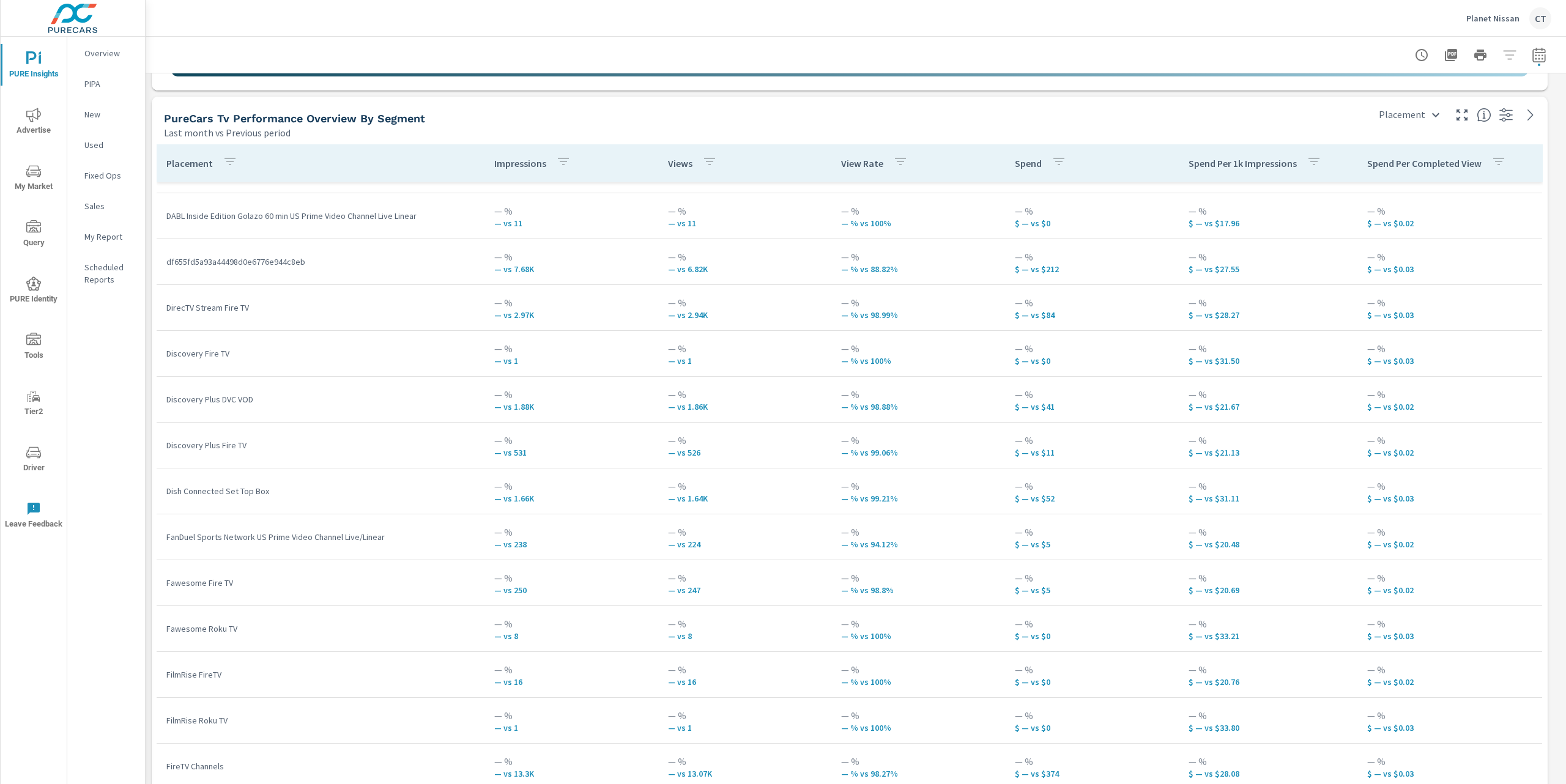
scroll to position [5657, 1434]
click at [39, 180] on span "My Market" at bounding box center [33, 178] width 59 height 30
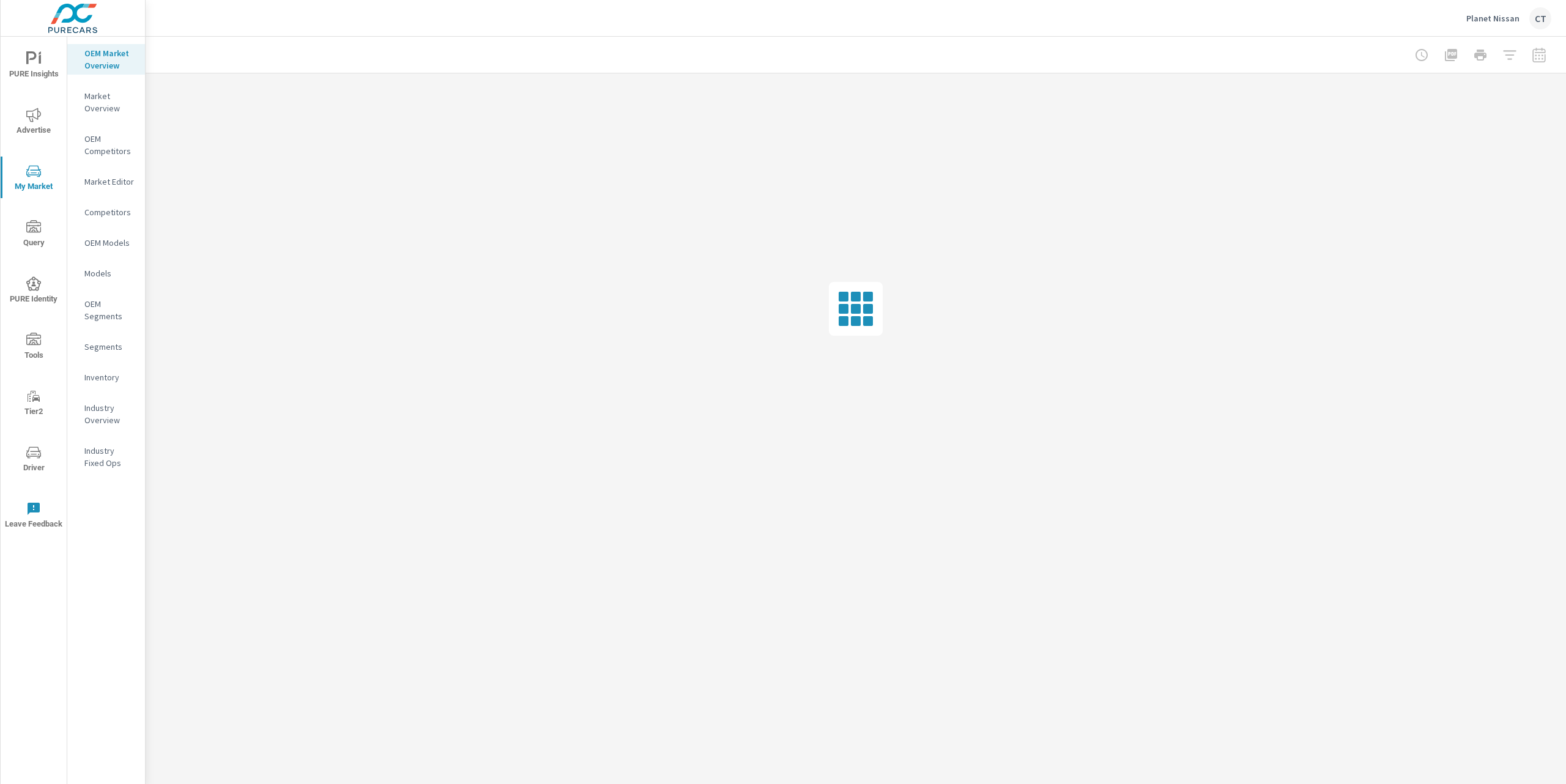
click at [90, 362] on nav "OEM Market Overview Market Overview OEM Competitors Market Editor Competitors O…" at bounding box center [106, 263] width 78 height 452
click at [95, 368] on div "Inventory" at bounding box center [106, 376] width 78 height 19
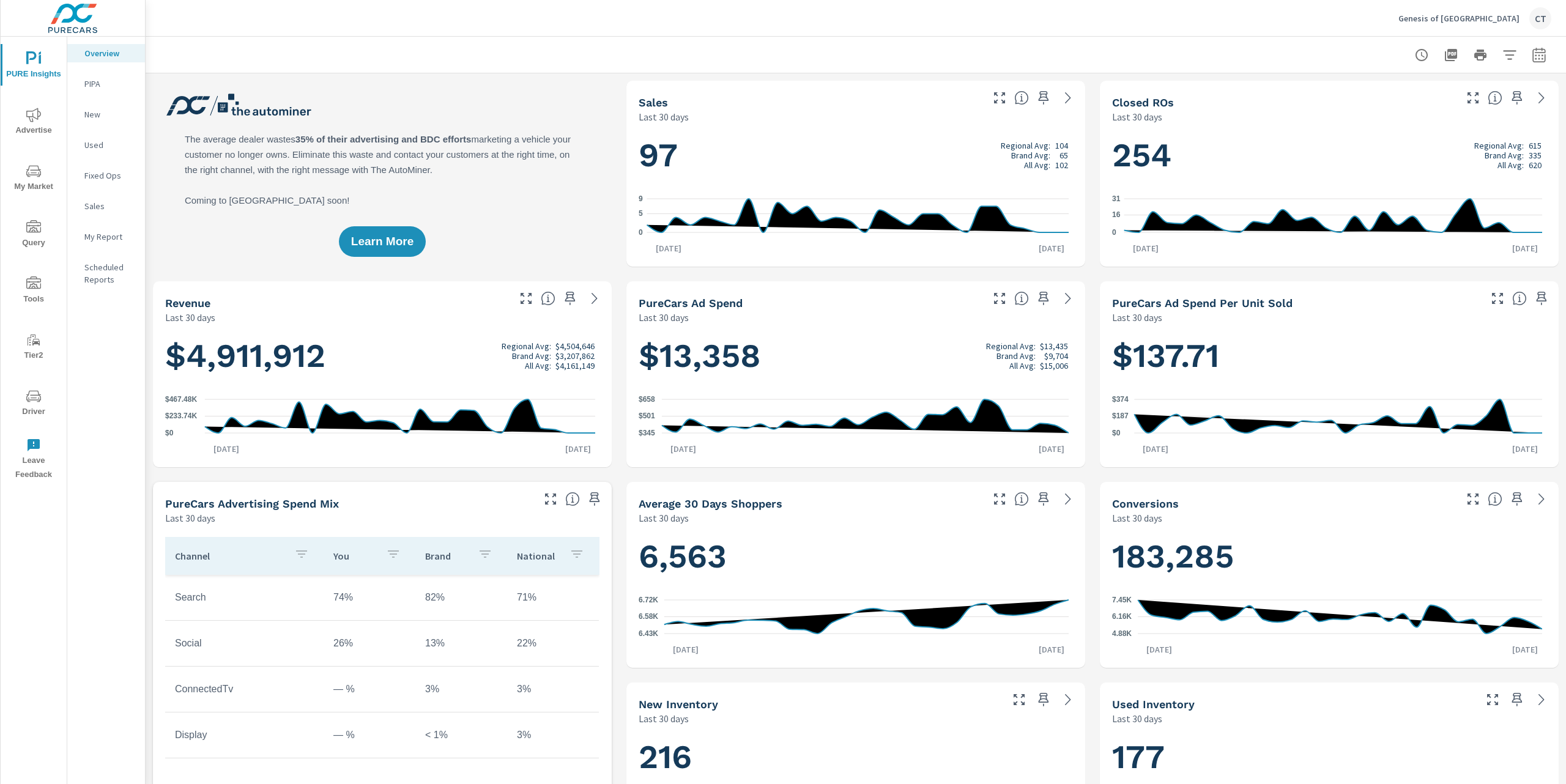
click at [117, 247] on nav "Overview PIPA New Used Fixed Ops Sales My Report Scheduled Reports" at bounding box center [106, 172] width 78 height 269
click at [116, 244] on div "My Report" at bounding box center [106, 236] width 78 height 19
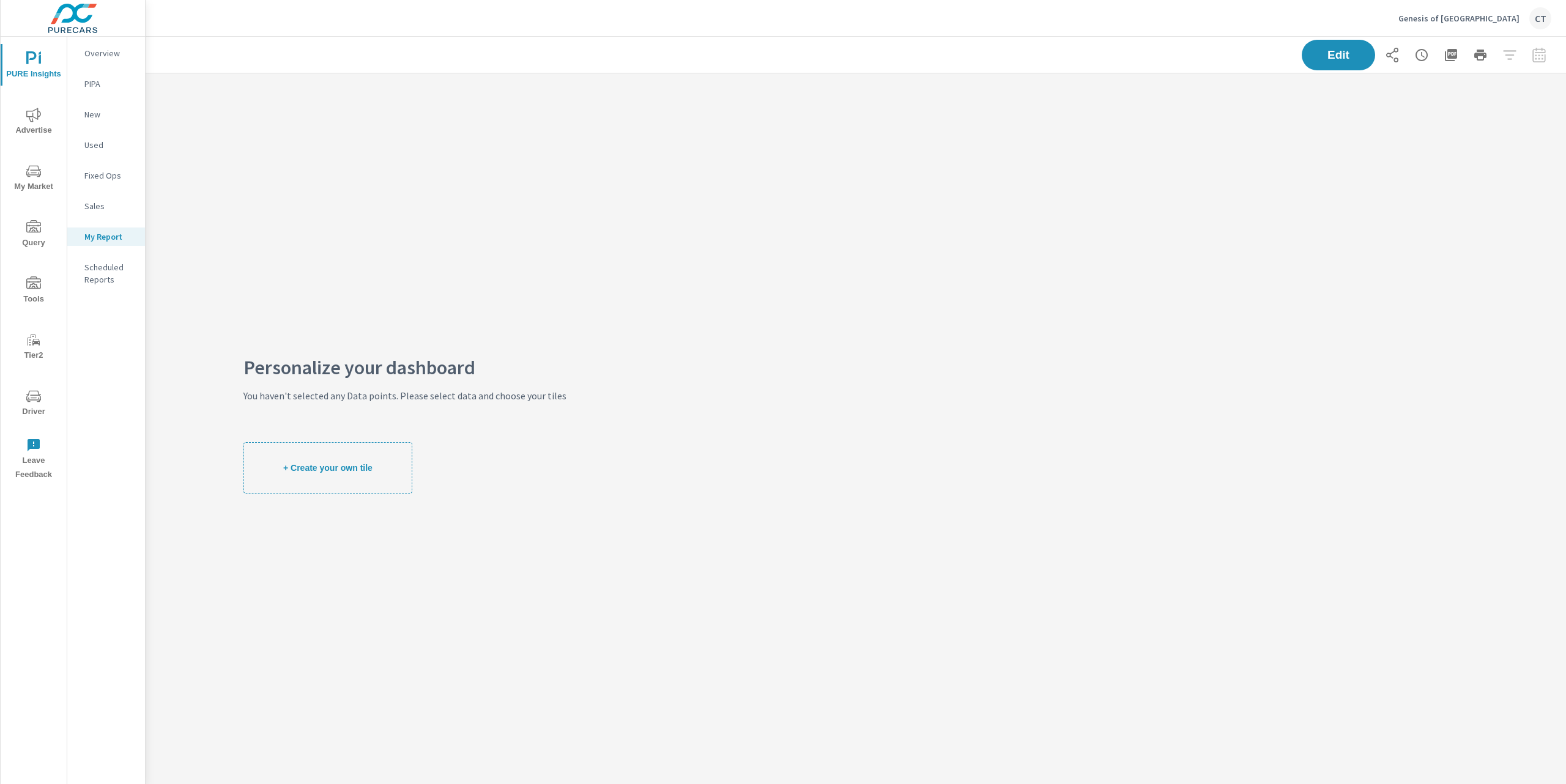
click at [42, 119] on span "Advertise" at bounding box center [33, 122] width 59 height 30
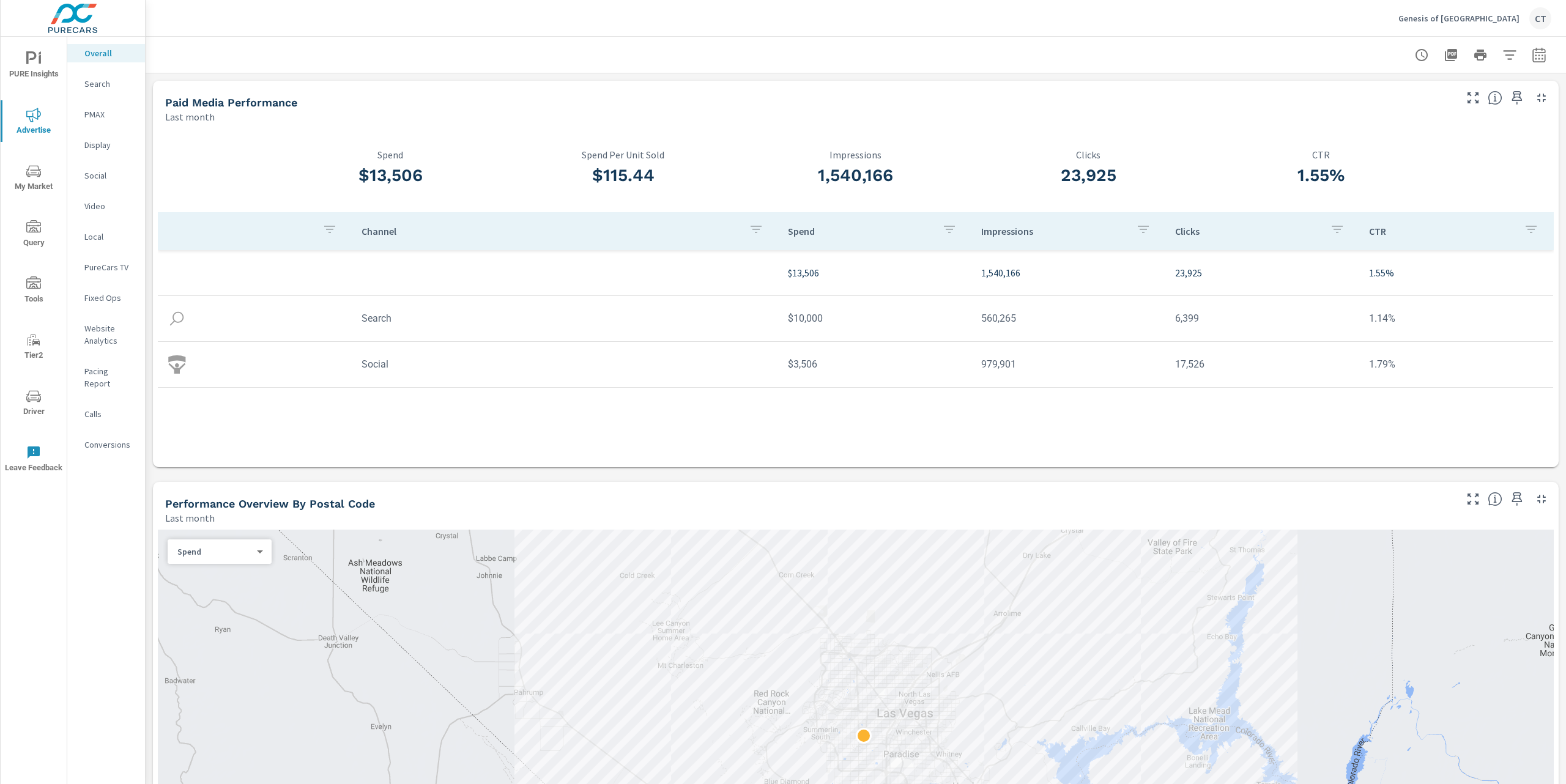
click at [1527, 53] on button "button" at bounding box center [1539, 55] width 24 height 24
select select "Last month"
click at [1382, 144] on div "Date Range Custom Yesterday Last week Last 7 days Last 14 days Last 30 days Las…" at bounding box center [1439, 133] width 172 height 114
click at [1384, 140] on p "+ Add comparison" at bounding box center [1441, 137] width 157 height 15
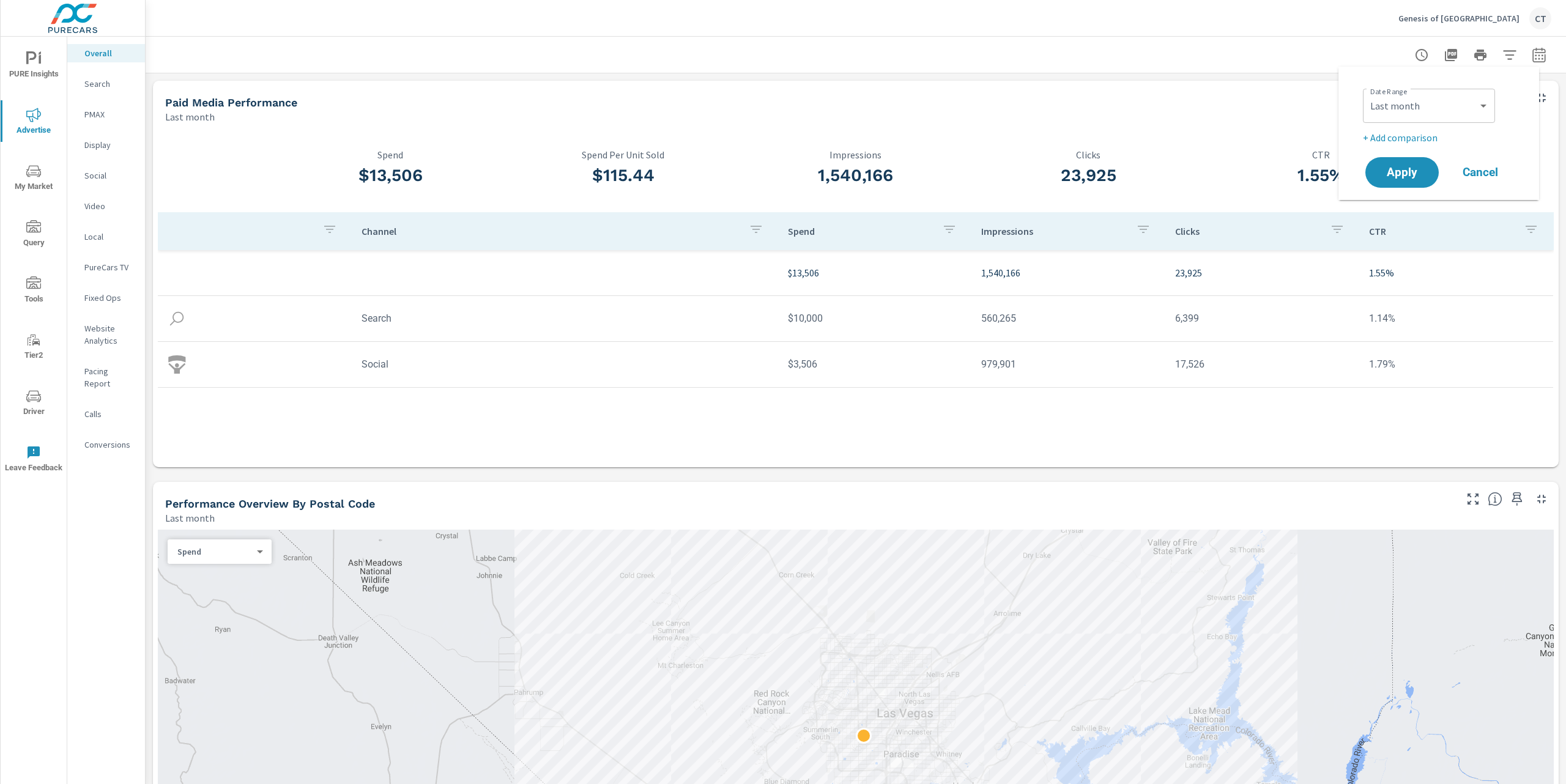
select select "Previous period"
click at [1407, 204] on span "Apply" at bounding box center [1401, 207] width 50 height 12
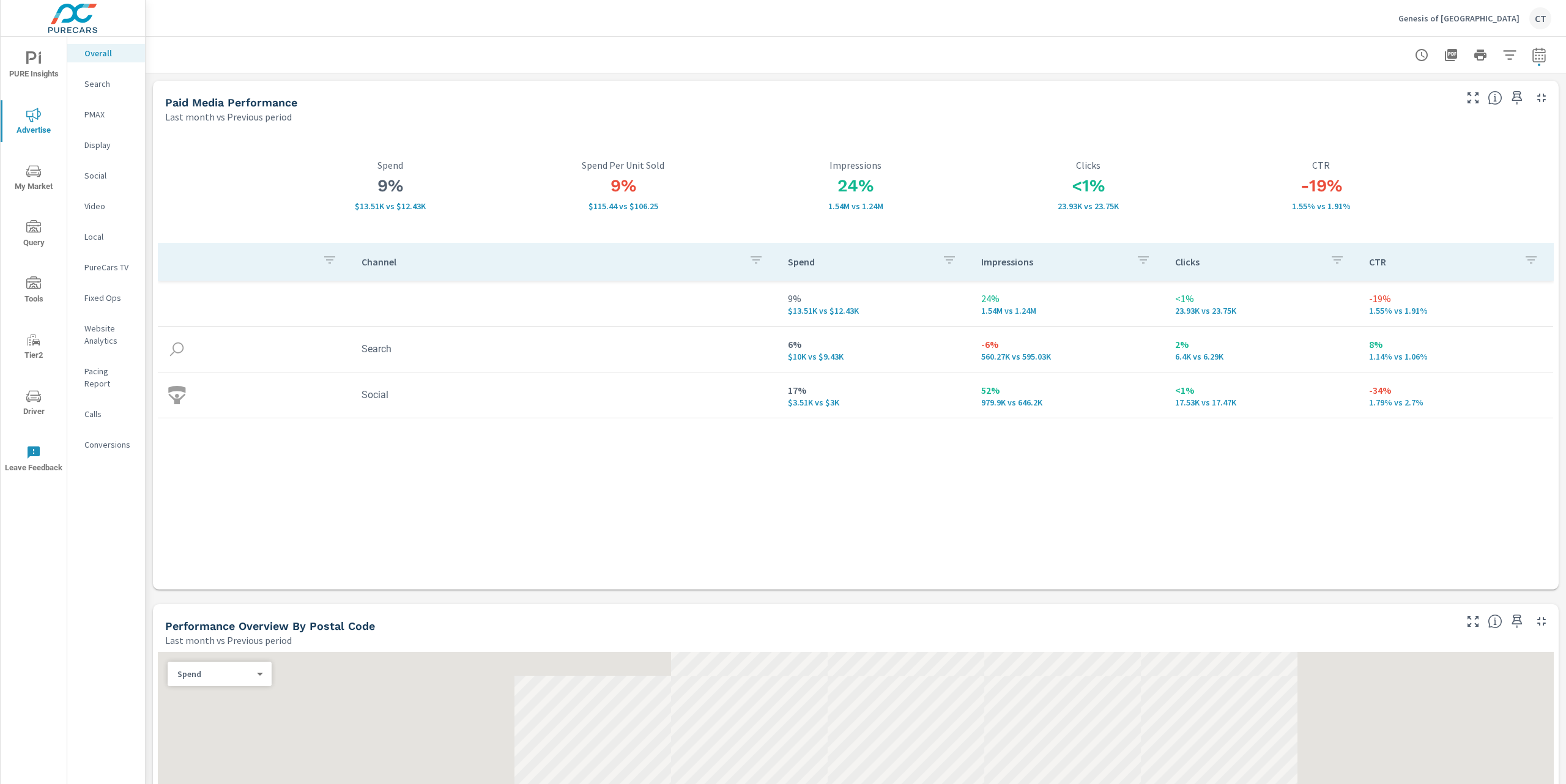
click at [652, 49] on div "Genesis of Las Vegas CT Overall Performance Genesis of Las Vegas Report date ra…" at bounding box center [856, 392] width 1421 height 784
